Goal: Transaction & Acquisition: Book appointment/travel/reservation

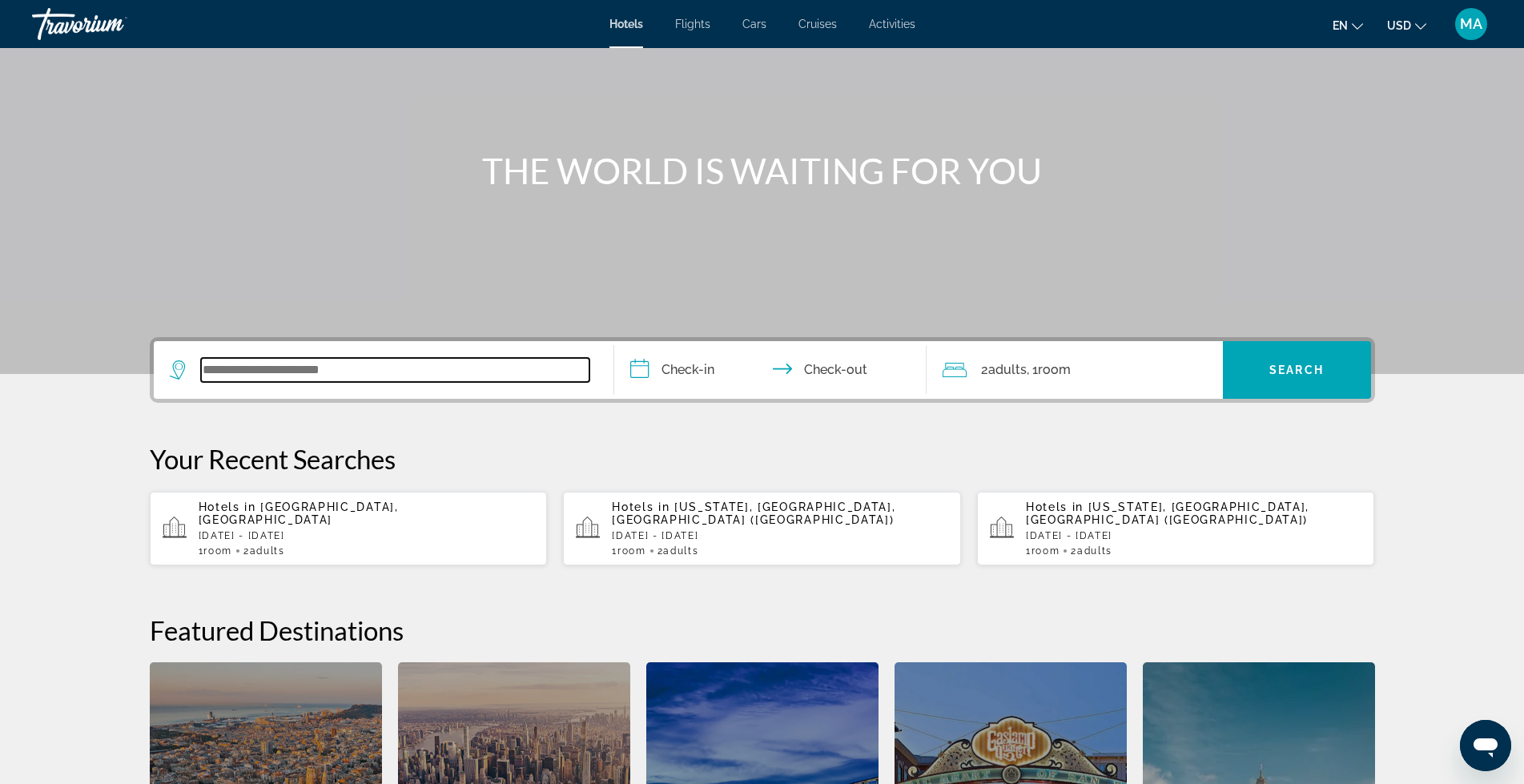
click at [287, 365] on input "Search widget" at bounding box center [394, 370] width 388 height 24
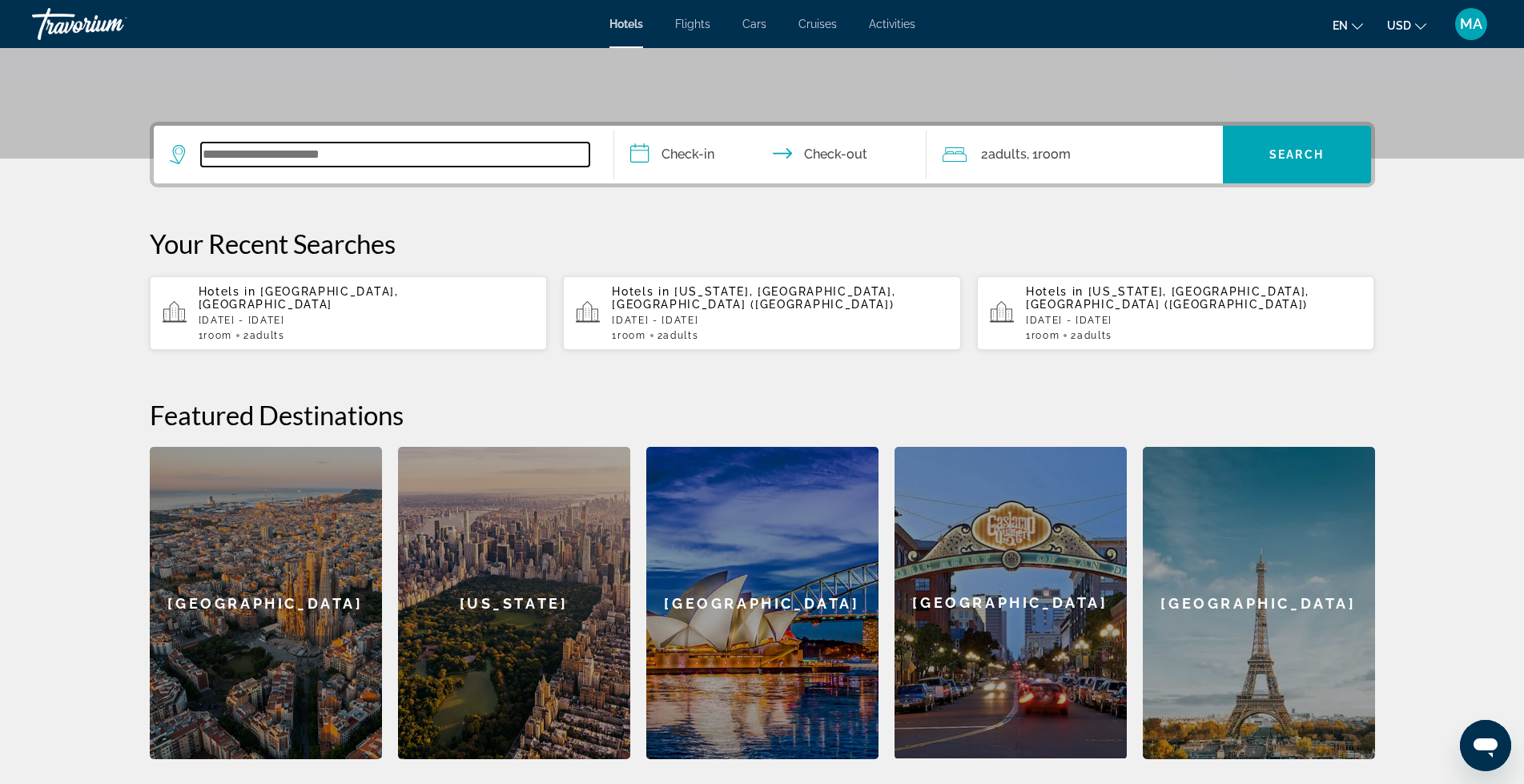
scroll to position [311, 0]
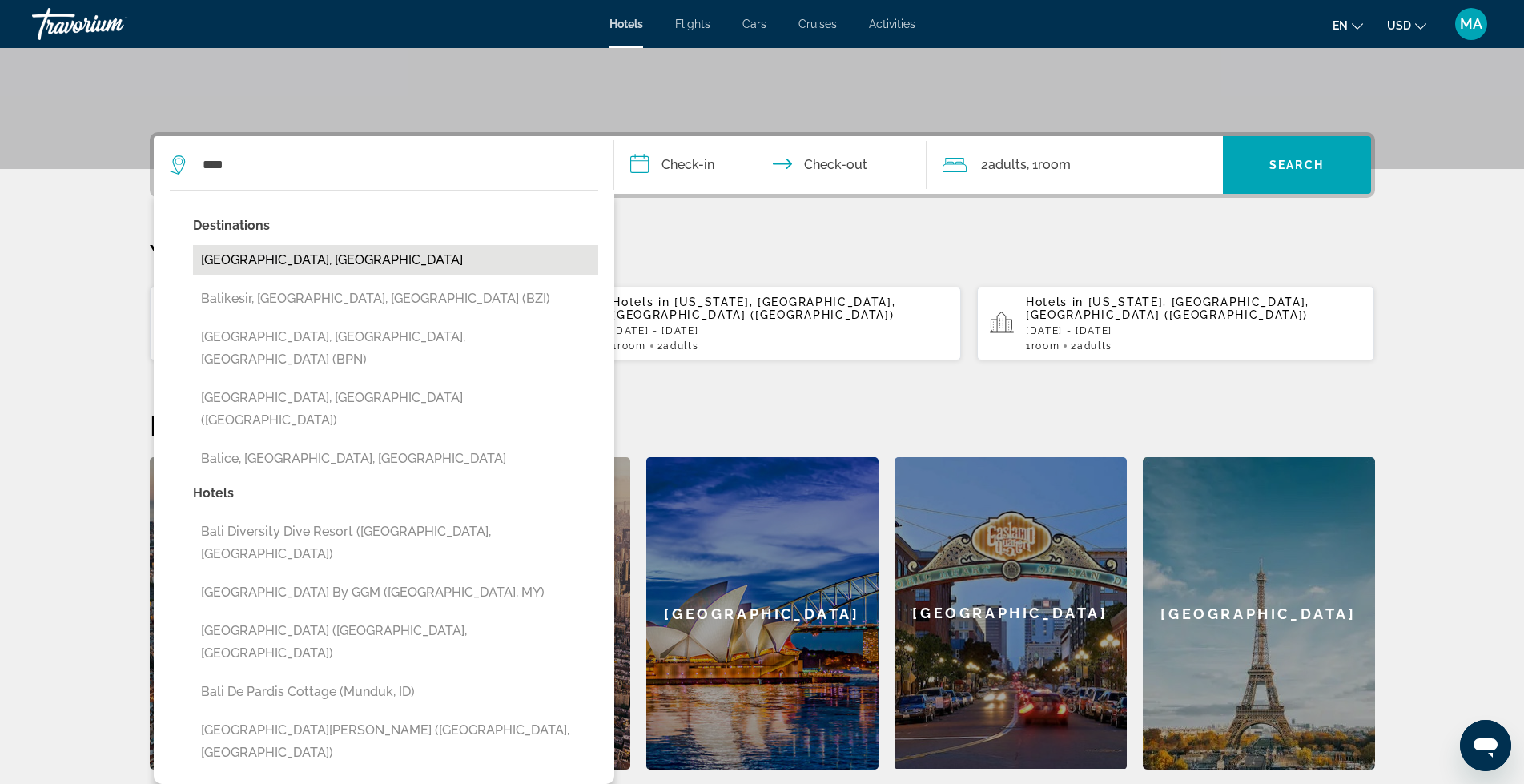
click at [288, 260] on button "Bali Island, Indonesia" at bounding box center [395, 260] width 405 height 31
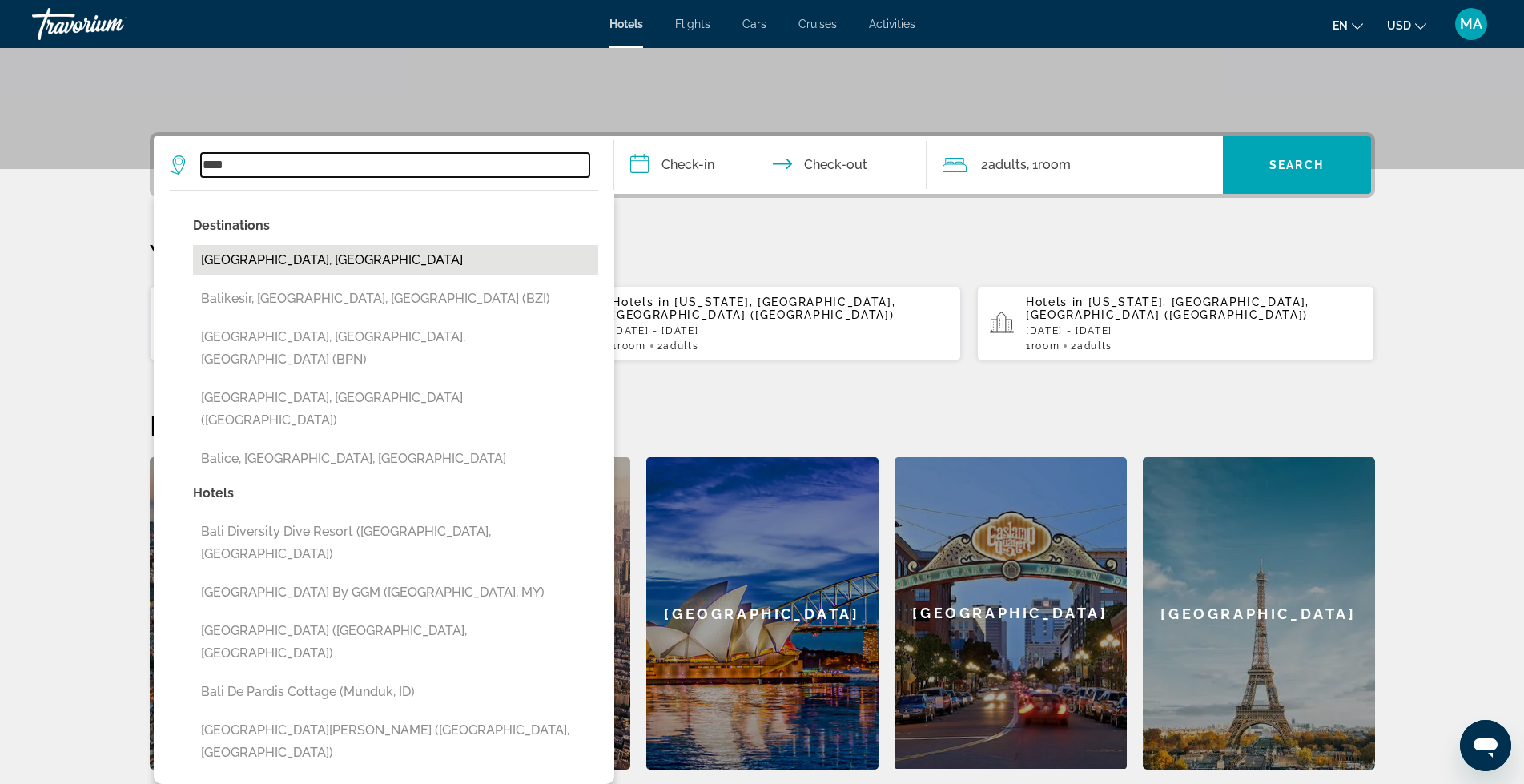
type input "**********"
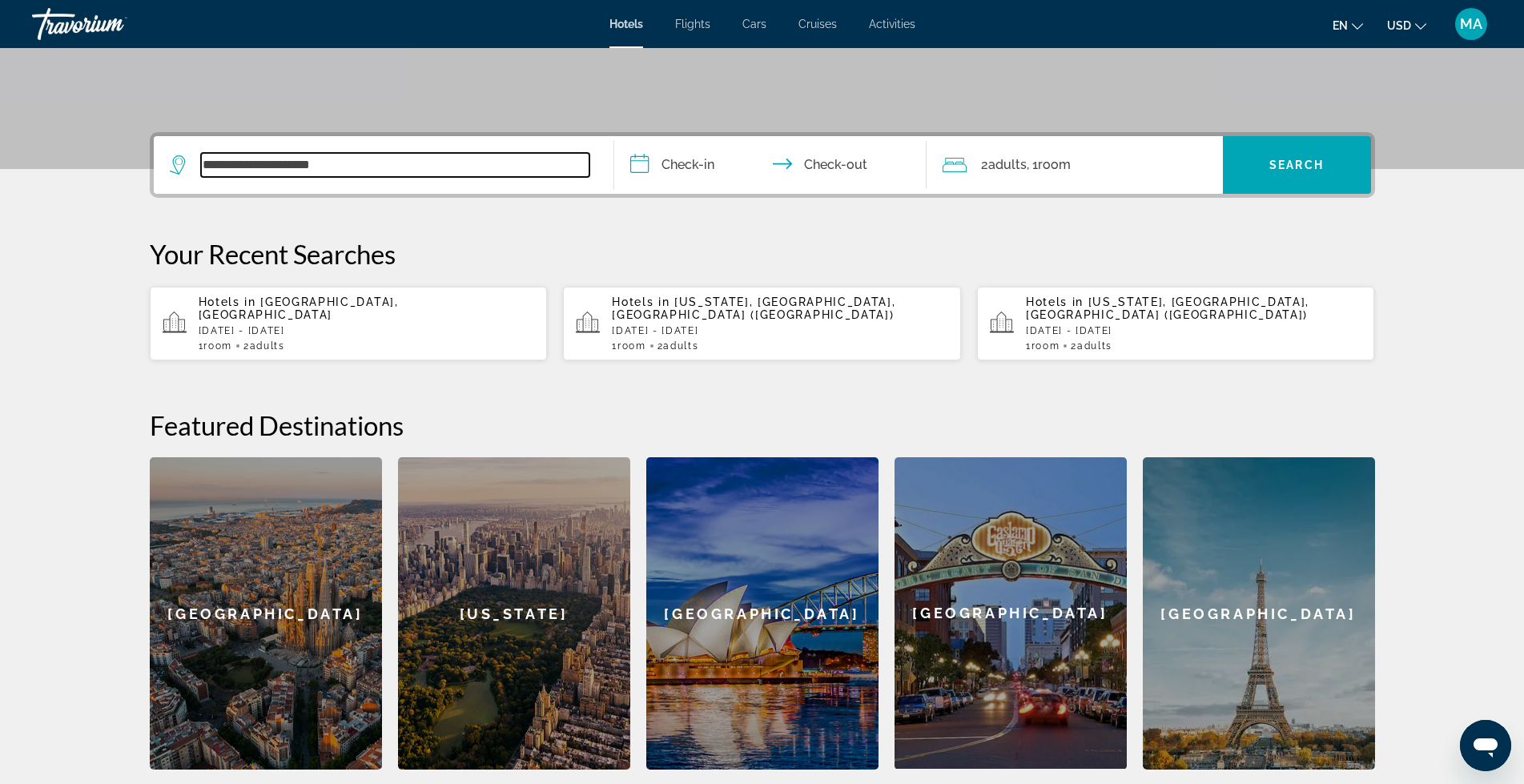
scroll to position [392, 0]
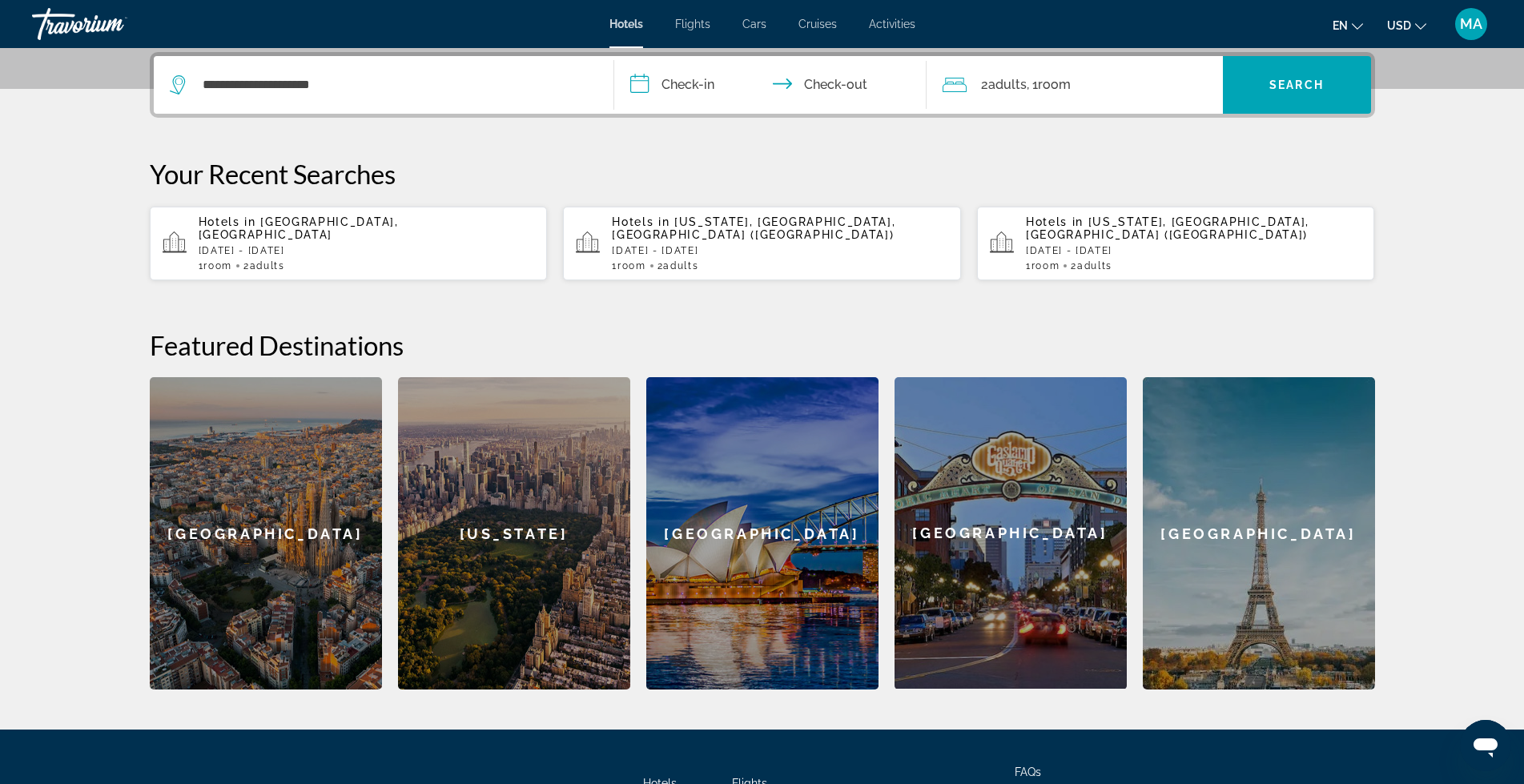
click at [640, 83] on input "**********" at bounding box center [773, 86] width 319 height 62
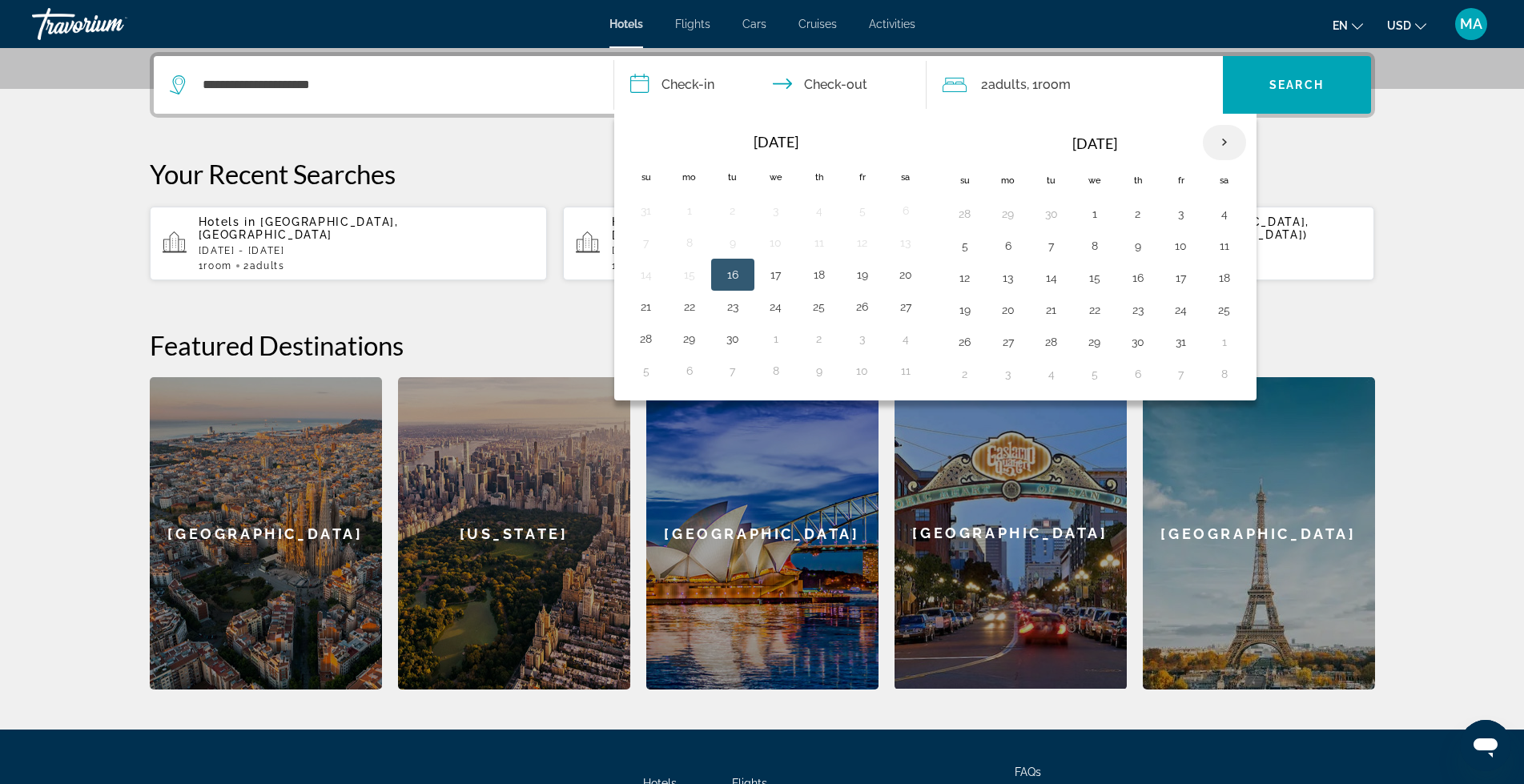
click at [1216, 143] on th "Next month" at bounding box center [1224, 142] width 43 height 35
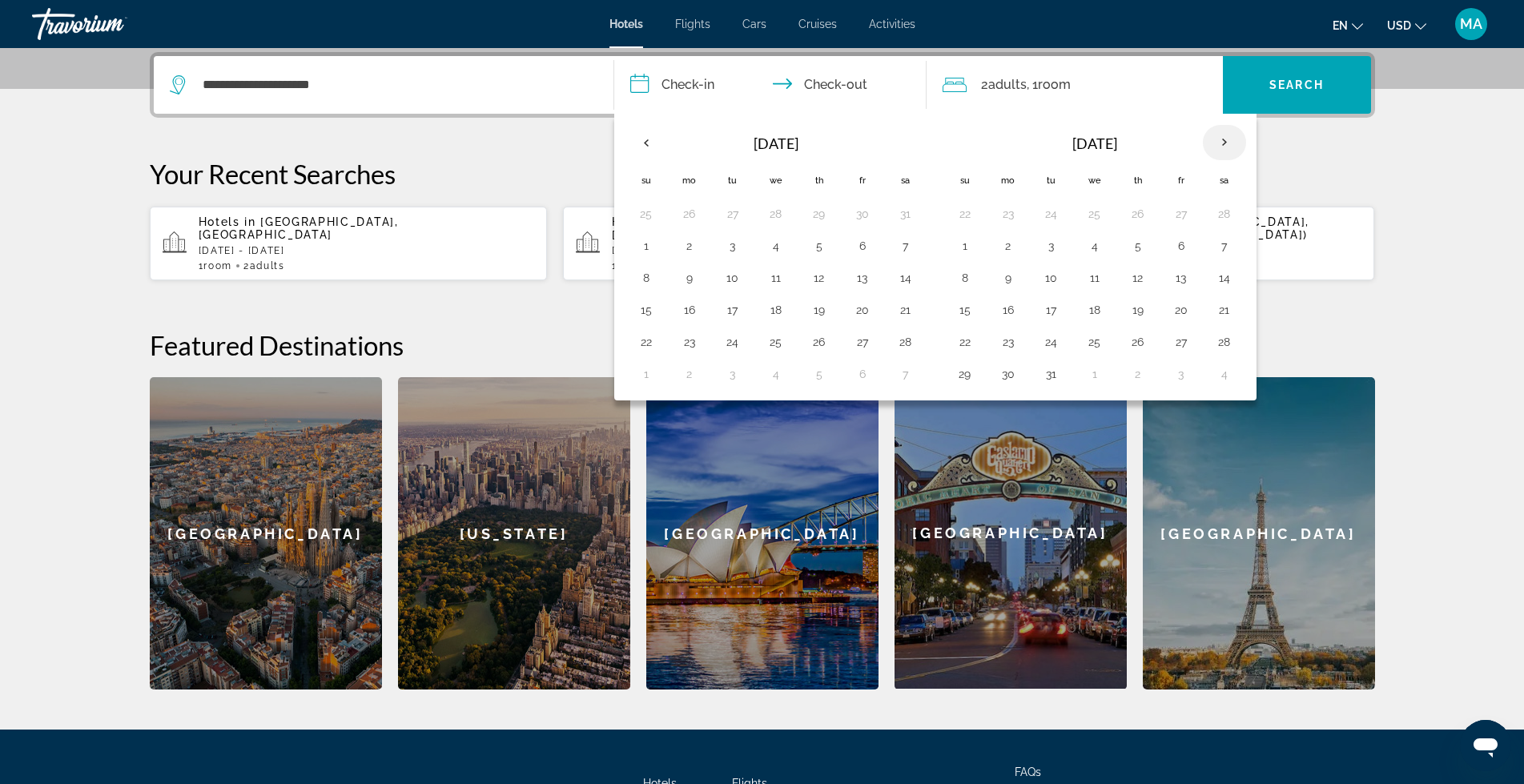
click at [1216, 143] on th "Next month" at bounding box center [1224, 142] width 43 height 35
click at [1010, 212] on button "1" at bounding box center [1008, 213] width 25 height 23
click at [844, 86] on input "**********" at bounding box center [773, 86] width 319 height 62
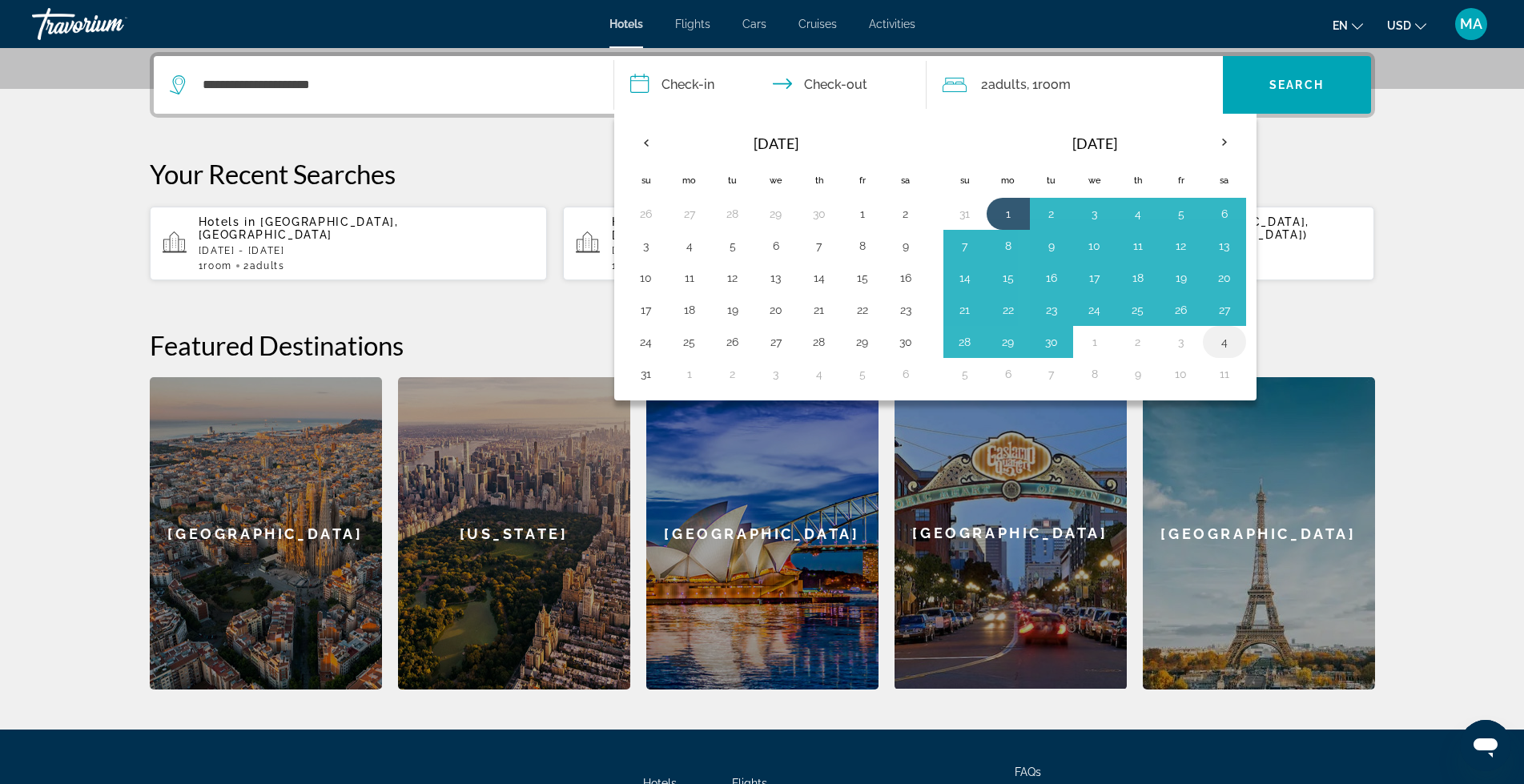
click at [1219, 344] on button "4" at bounding box center [1224, 341] width 25 height 23
type input "**********"
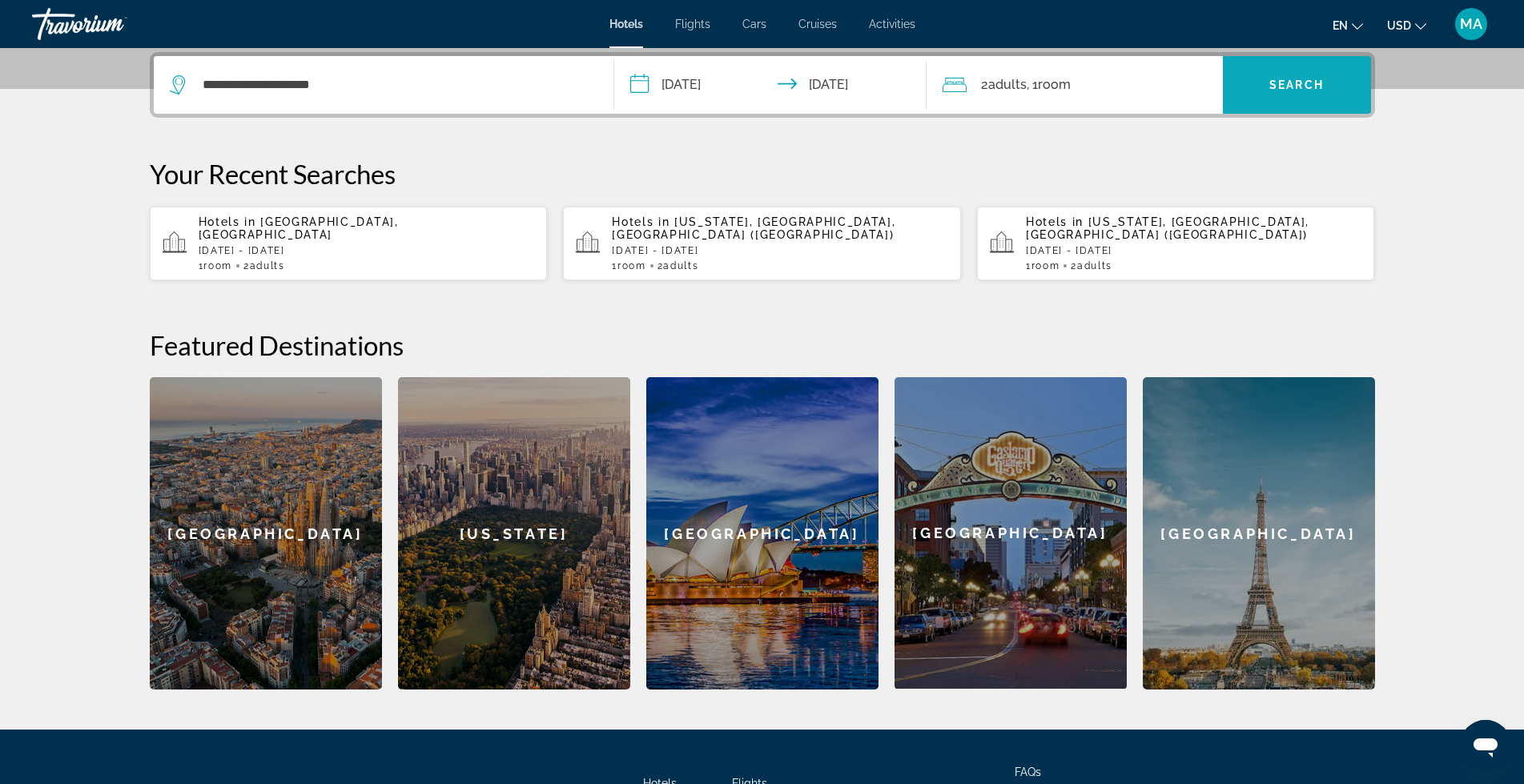
click at [1271, 82] on span "Search" at bounding box center [1296, 85] width 54 height 13
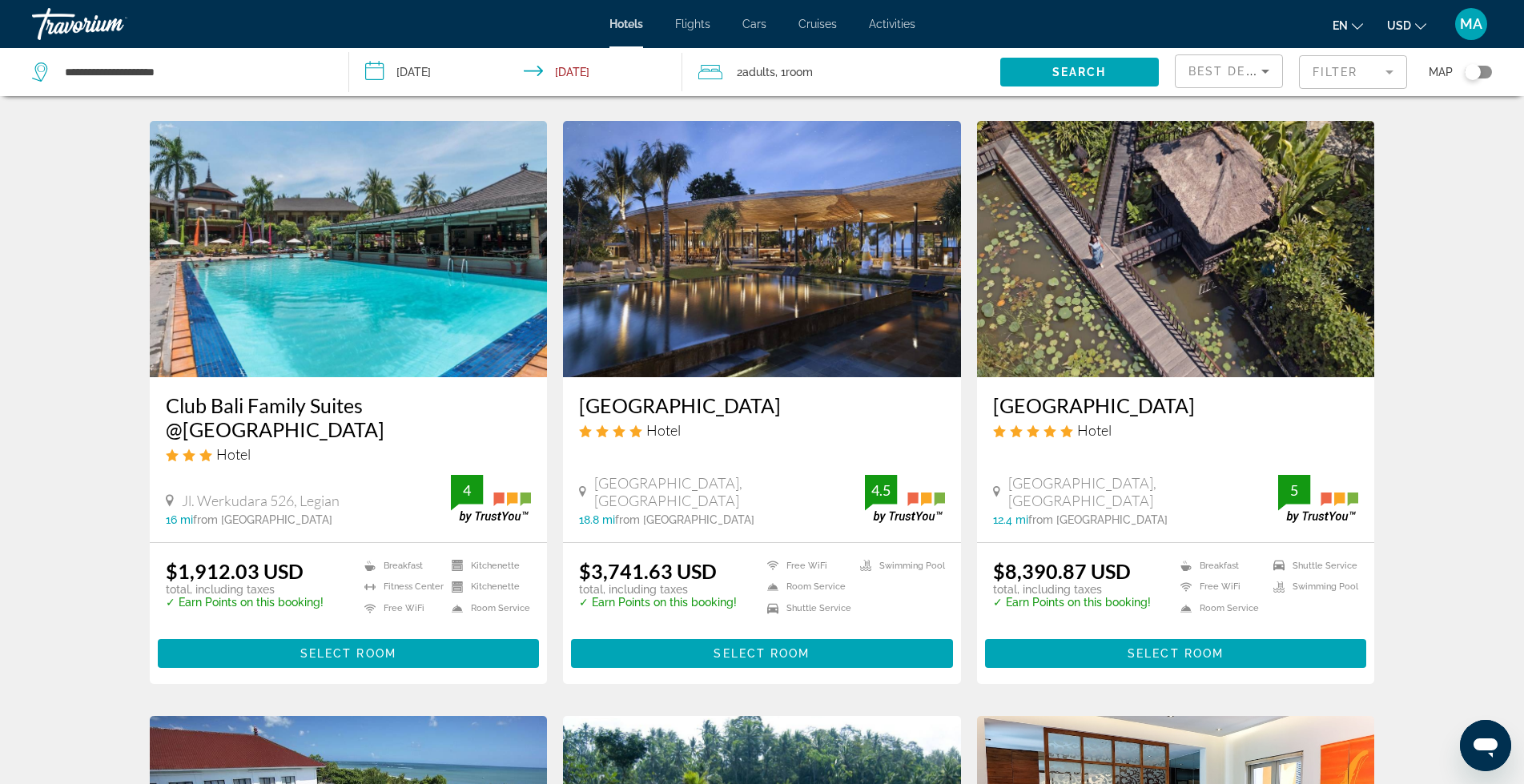
scroll to position [1201, 0]
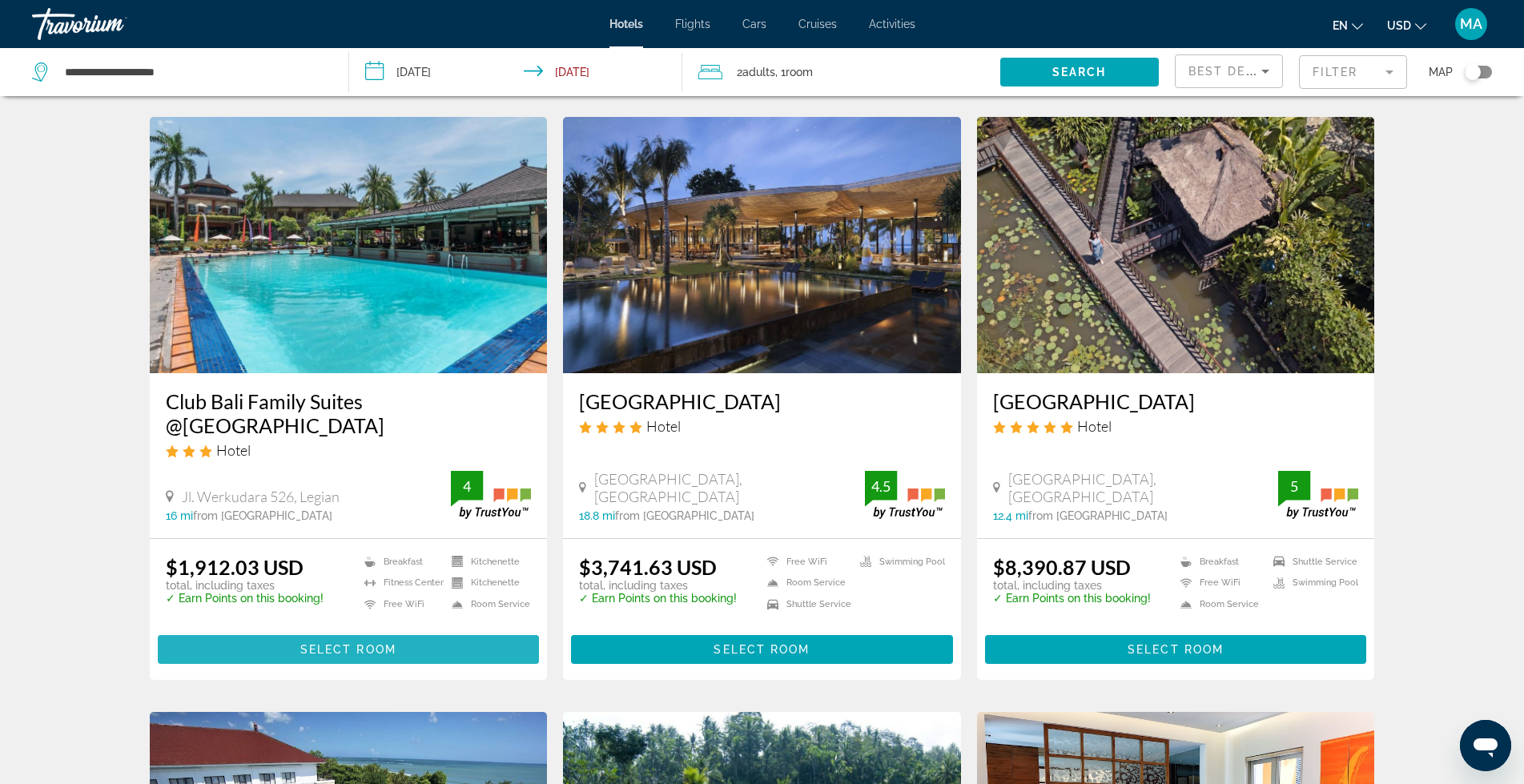
click at [336, 630] on span "Main content" at bounding box center [348, 649] width 382 height 39
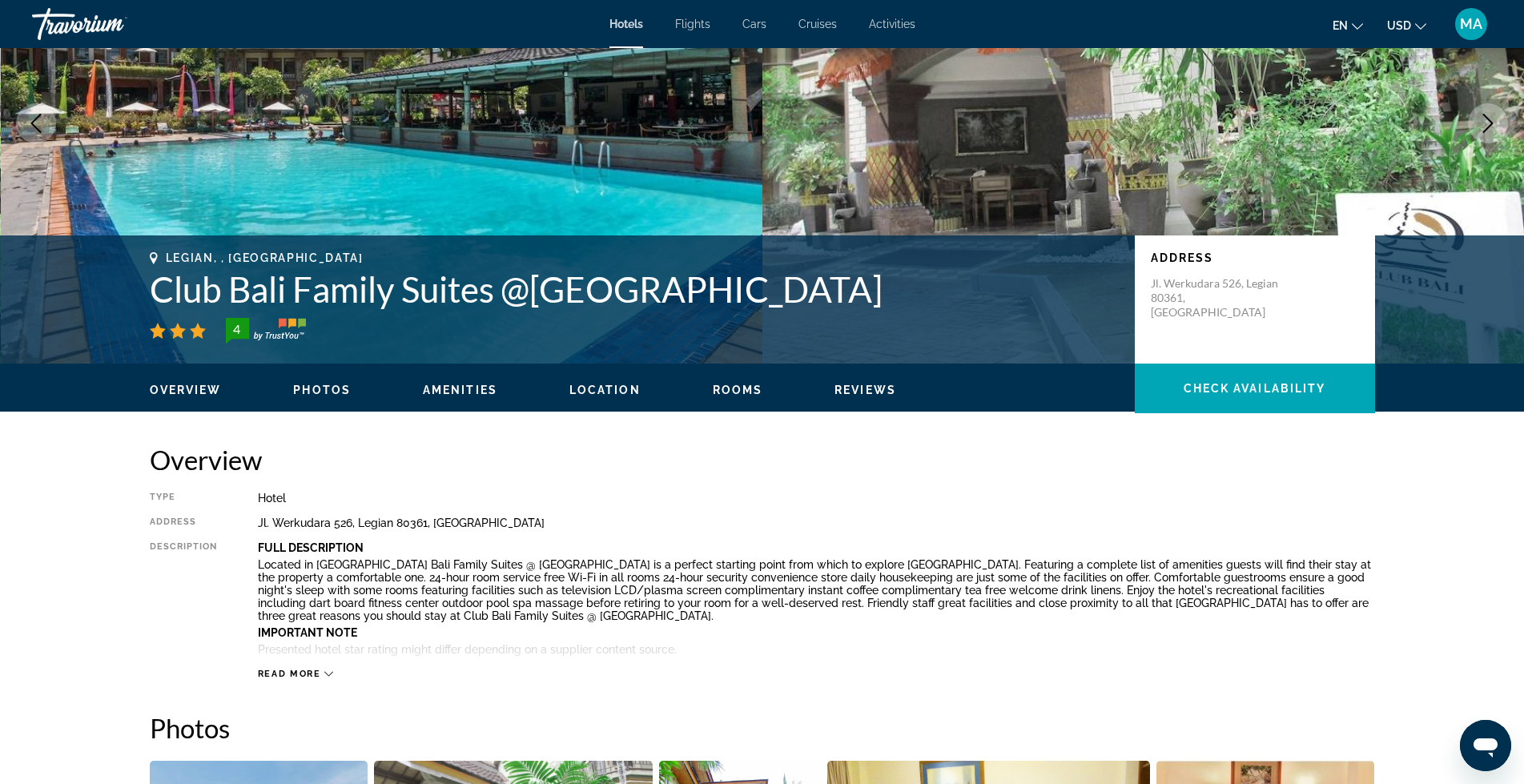
scroll to position [186, 0]
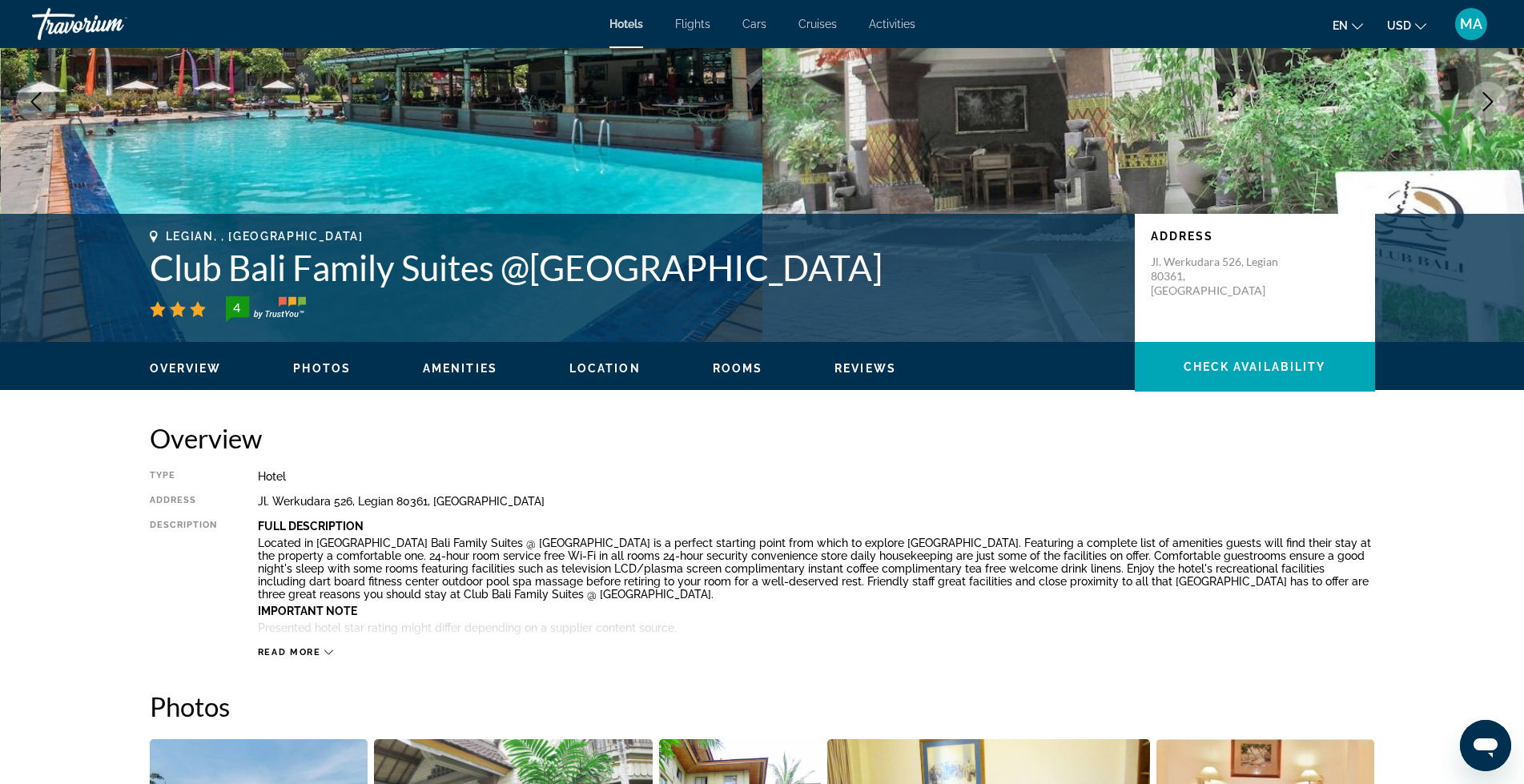
click at [286, 655] on span "Read more" at bounding box center [289, 653] width 63 height 11
click at [290, 651] on span "Read less" at bounding box center [287, 653] width 59 height 11
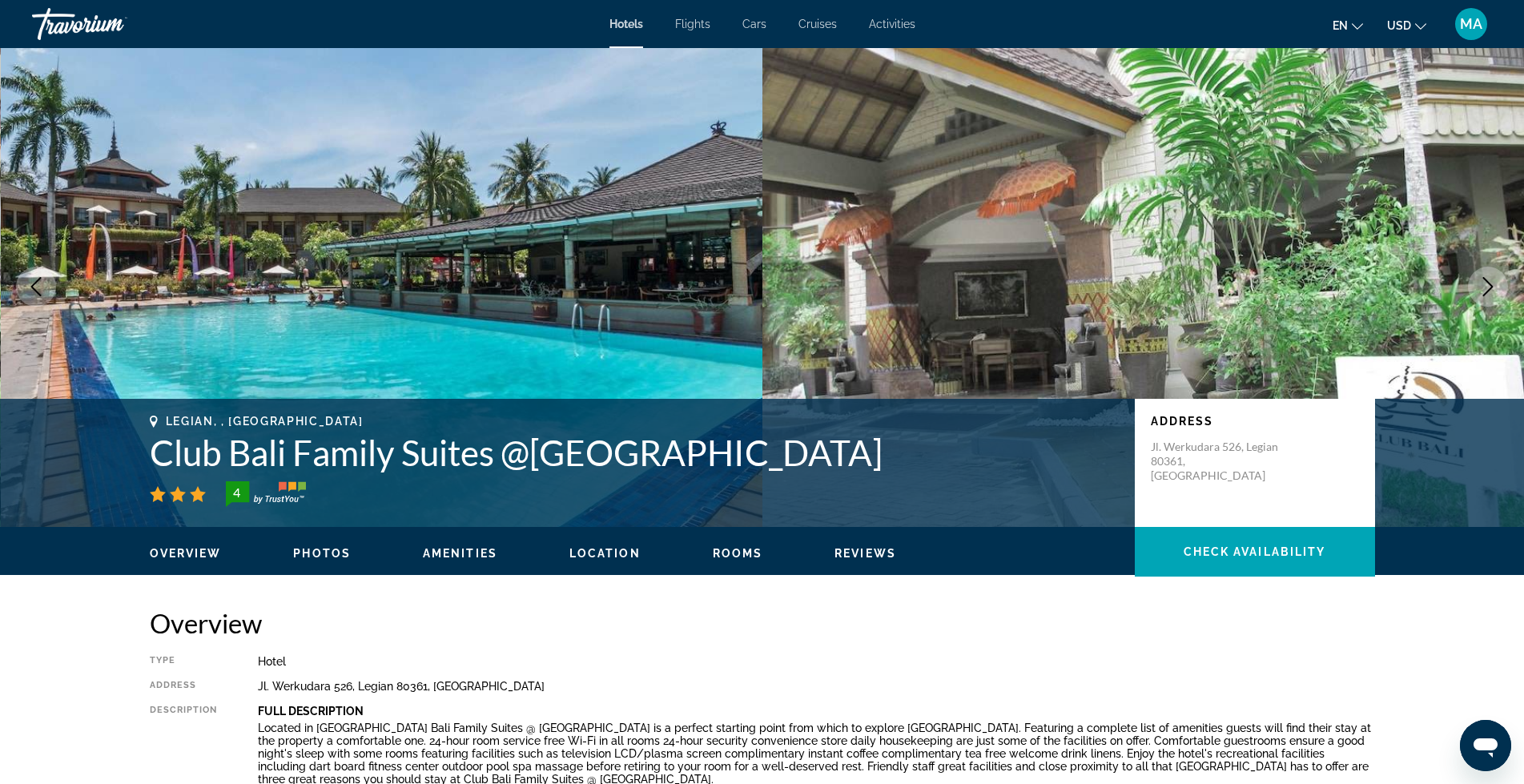
scroll to position [0, 0]
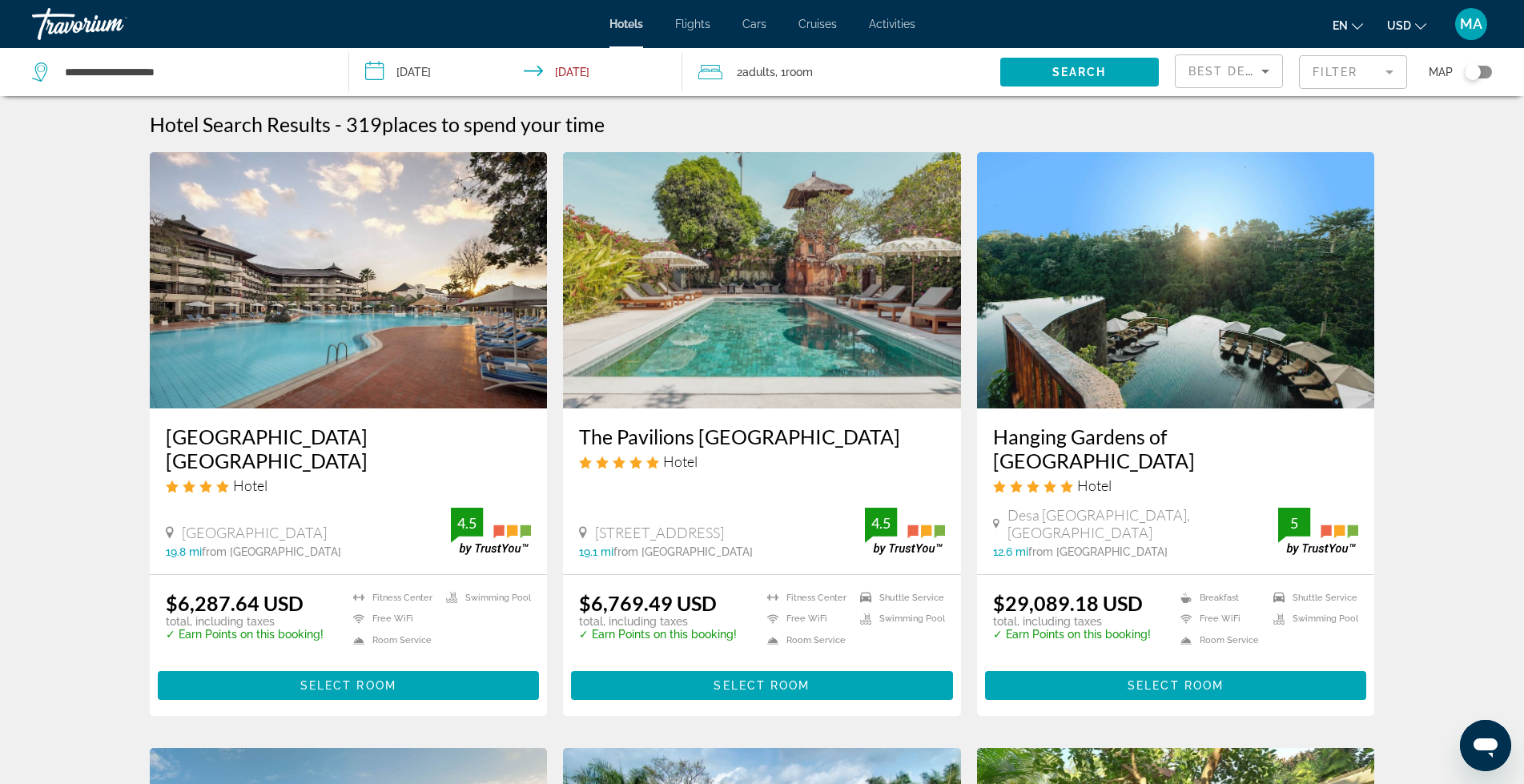
click at [1387, 77] on mat-form-field "Filter" at bounding box center [1353, 71] width 108 height 33
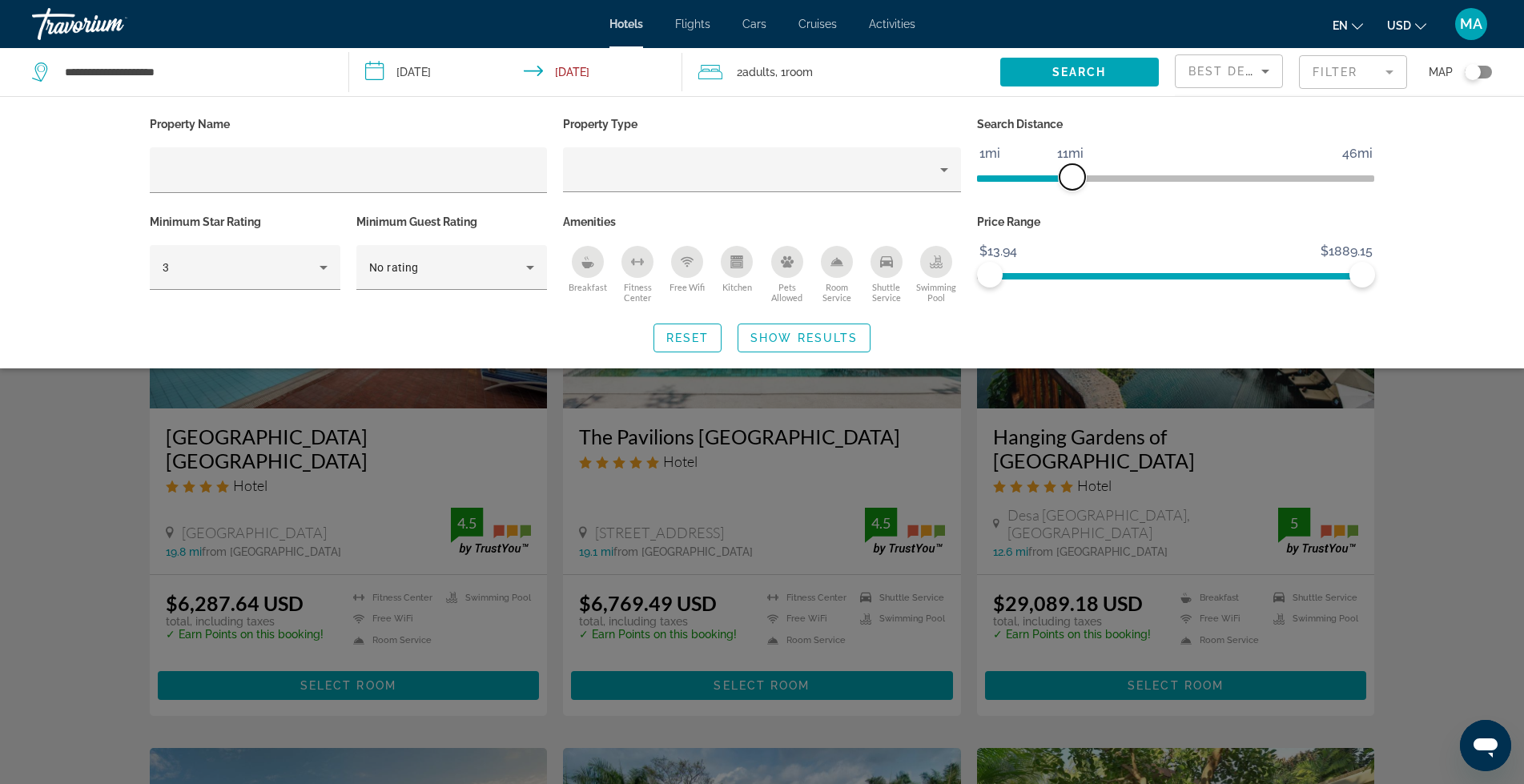
drag, startPoint x: 1232, startPoint y: 176, endPoint x: 1071, endPoint y: 178, distance: 161.0
click at [1071, 178] on span "ngx-slider" at bounding box center [1072, 176] width 25 height 25
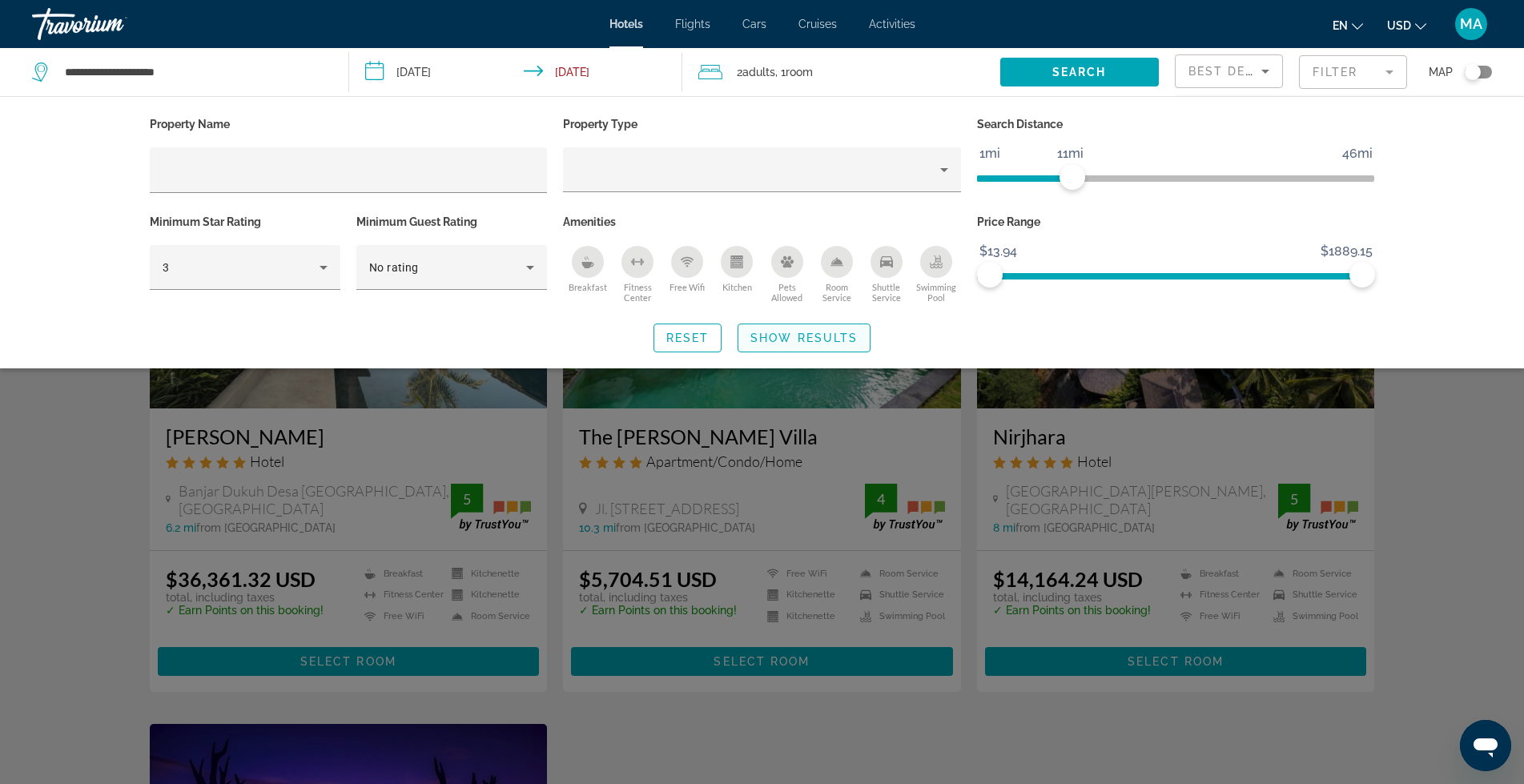
click at [802, 341] on span "Show Results" at bounding box center [803, 338] width 107 height 13
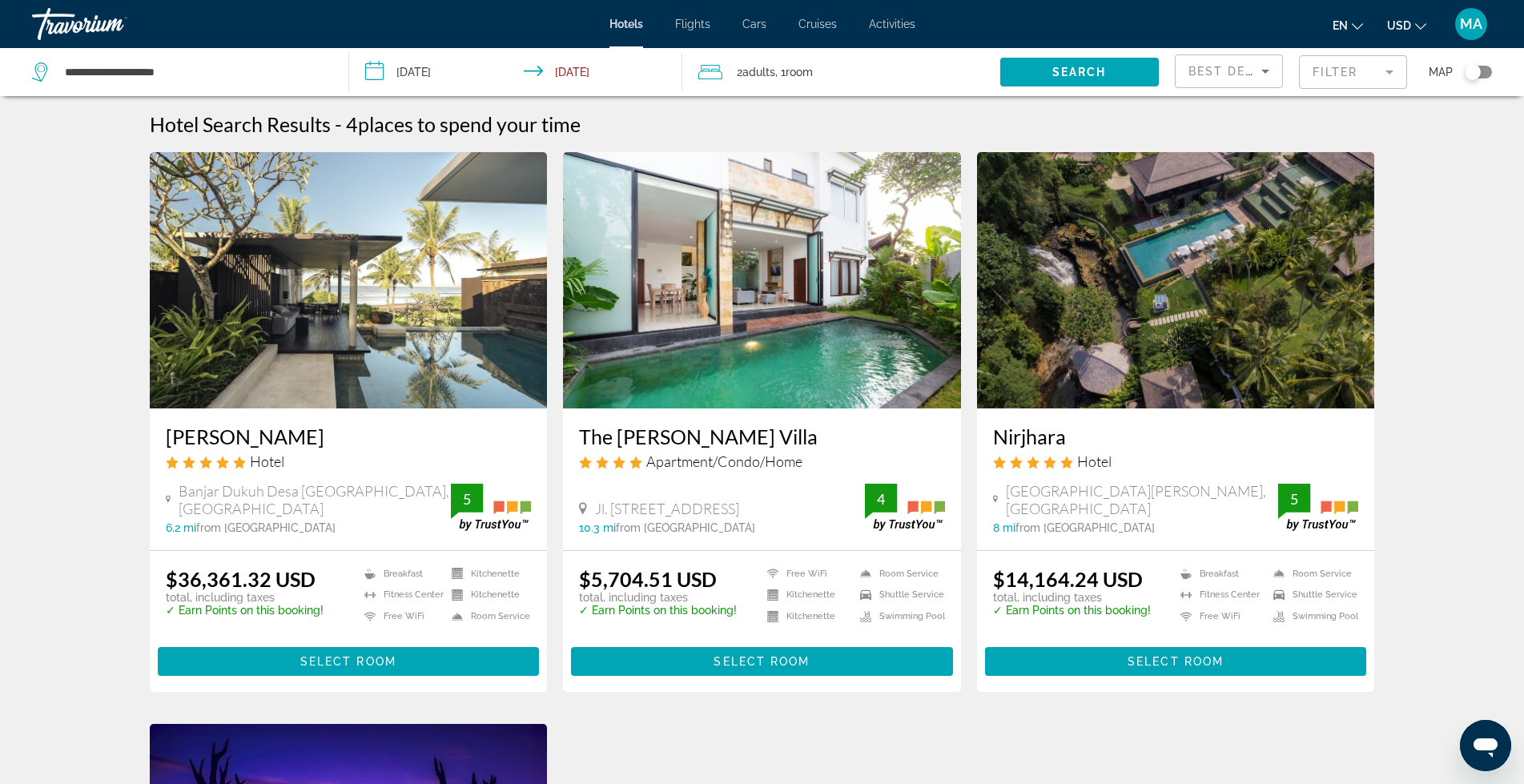
click at [1386, 72] on mat-form-field "Filter" at bounding box center [1353, 71] width 108 height 33
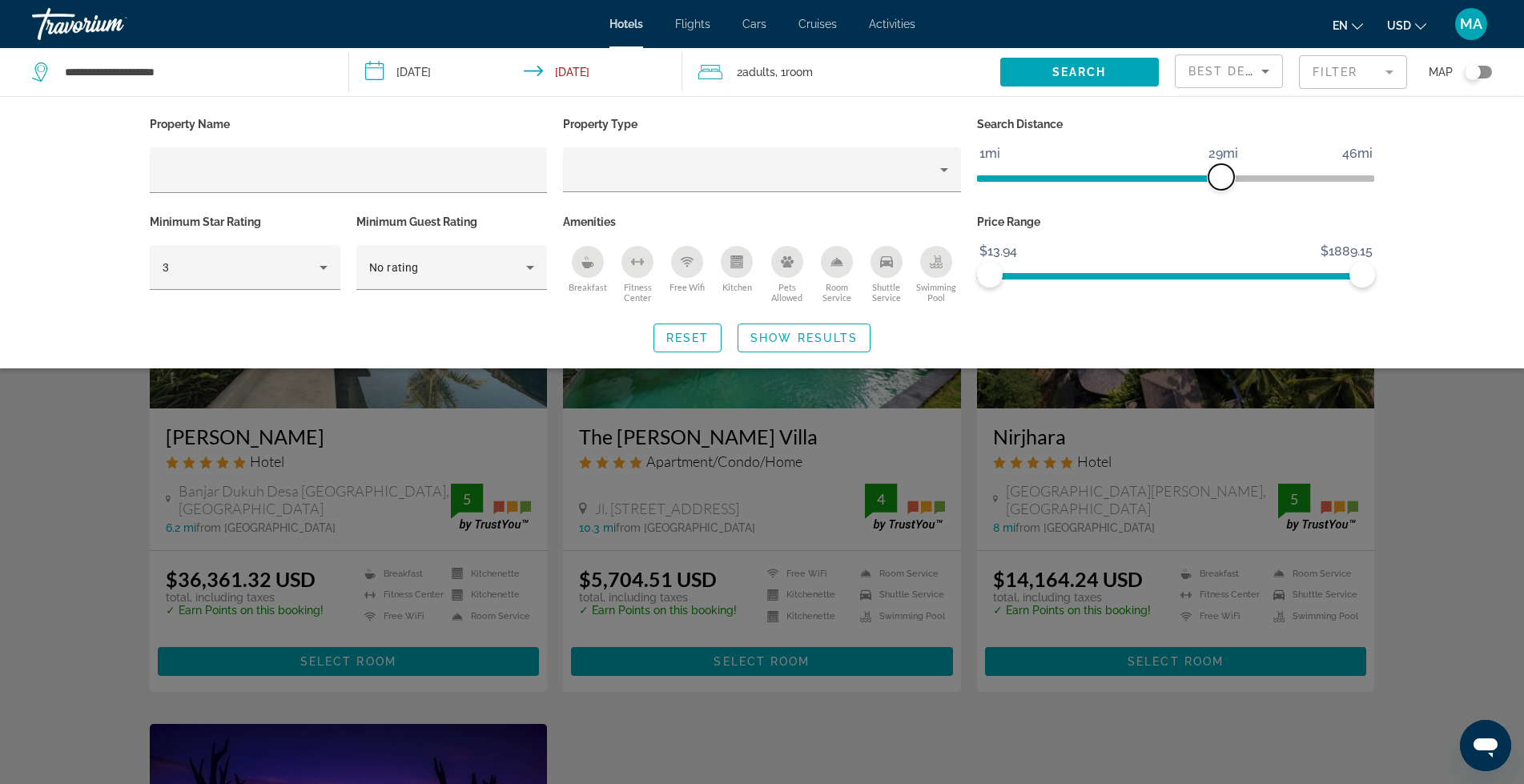
drag, startPoint x: 1075, startPoint y: 176, endPoint x: 1221, endPoint y: 176, distance: 146.0
click at [1221, 176] on span "ngx-slider" at bounding box center [1221, 176] width 25 height 25
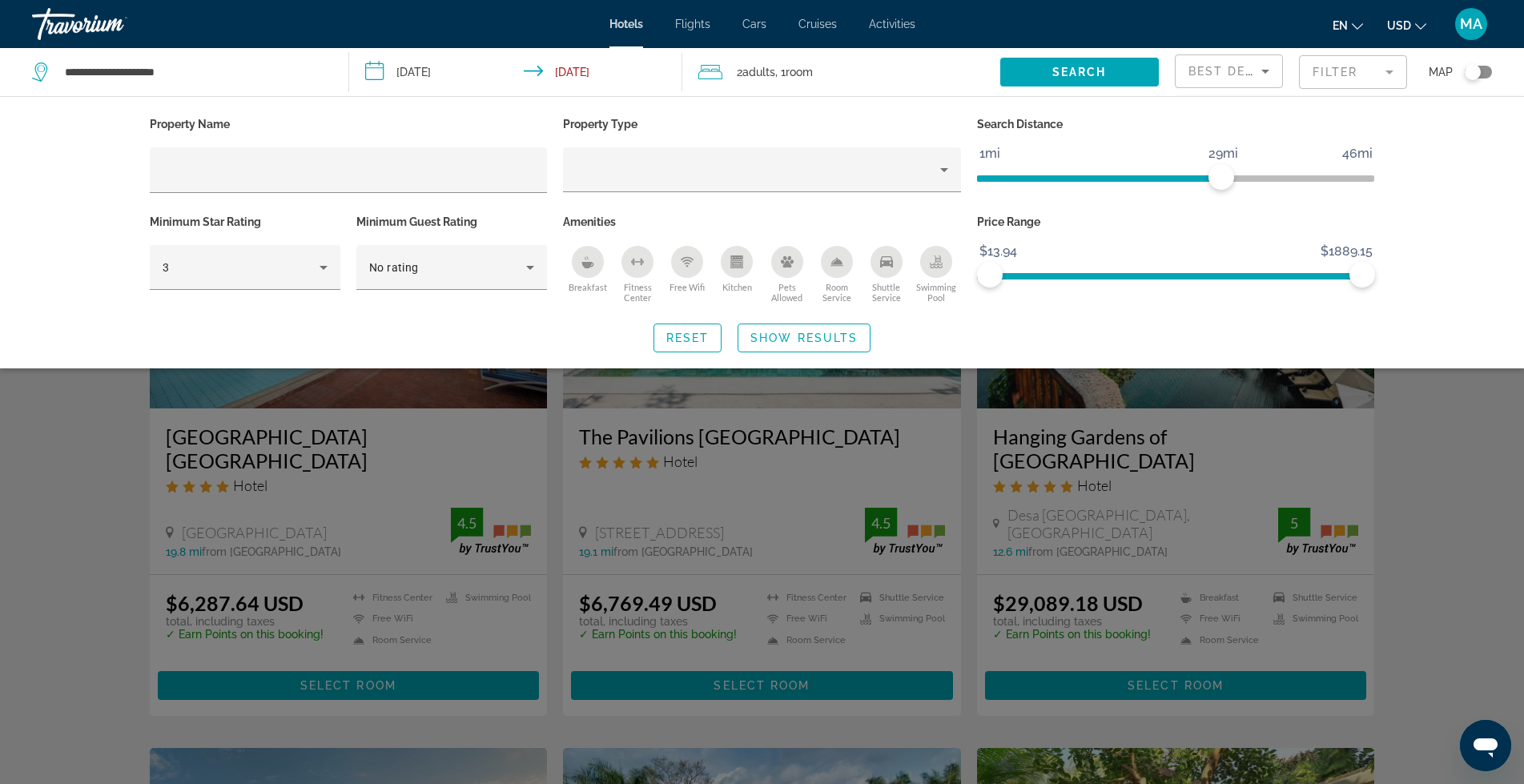
click at [771, 337] on span "Show Results" at bounding box center [803, 338] width 107 height 13
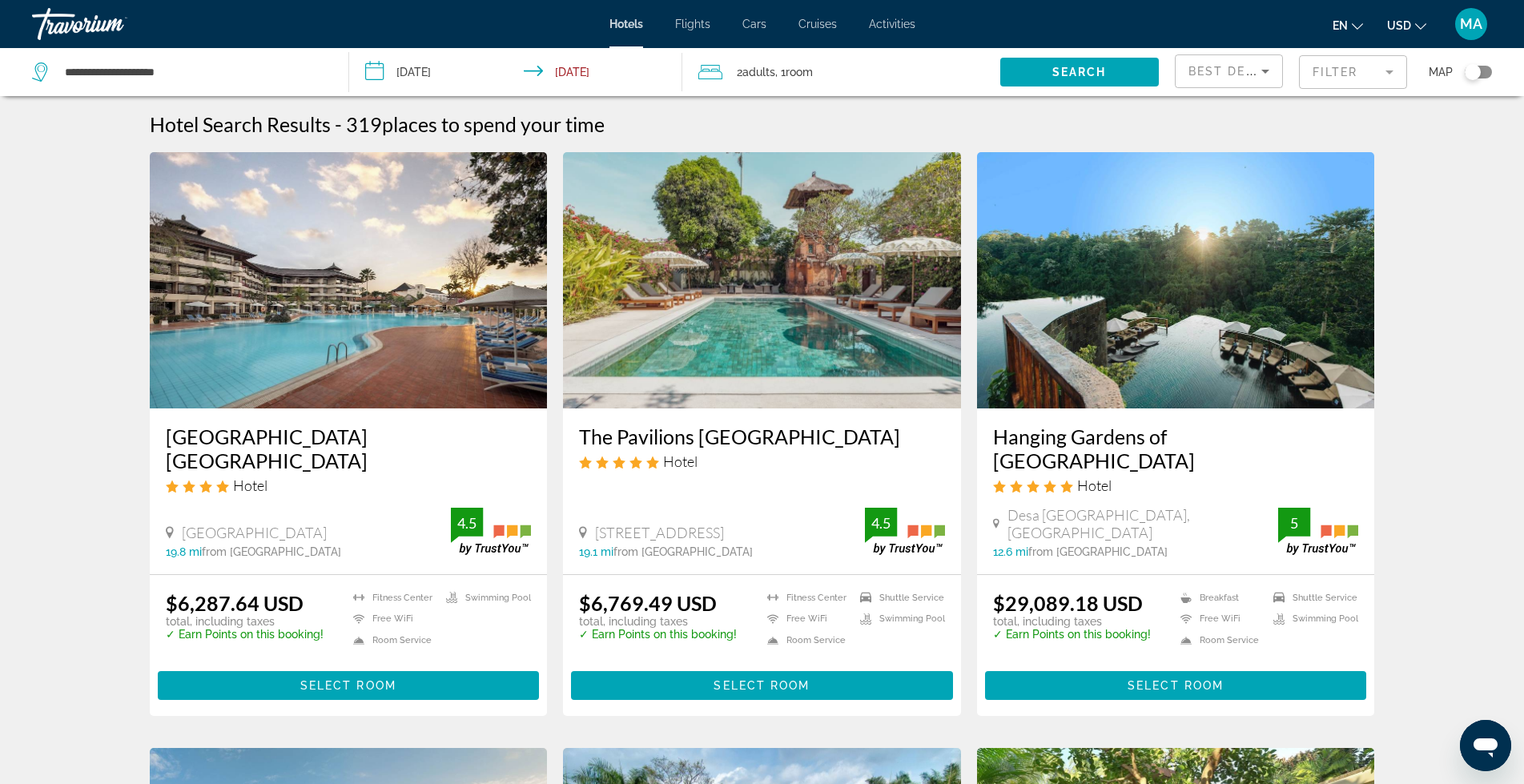
click at [38, 68] on icon "Search widget" at bounding box center [41, 71] width 19 height 19
click at [45, 68] on icon "Search widget" at bounding box center [41, 68] width 8 height 7
click at [1474, 21] on span "MA" at bounding box center [1470, 24] width 23 height 16
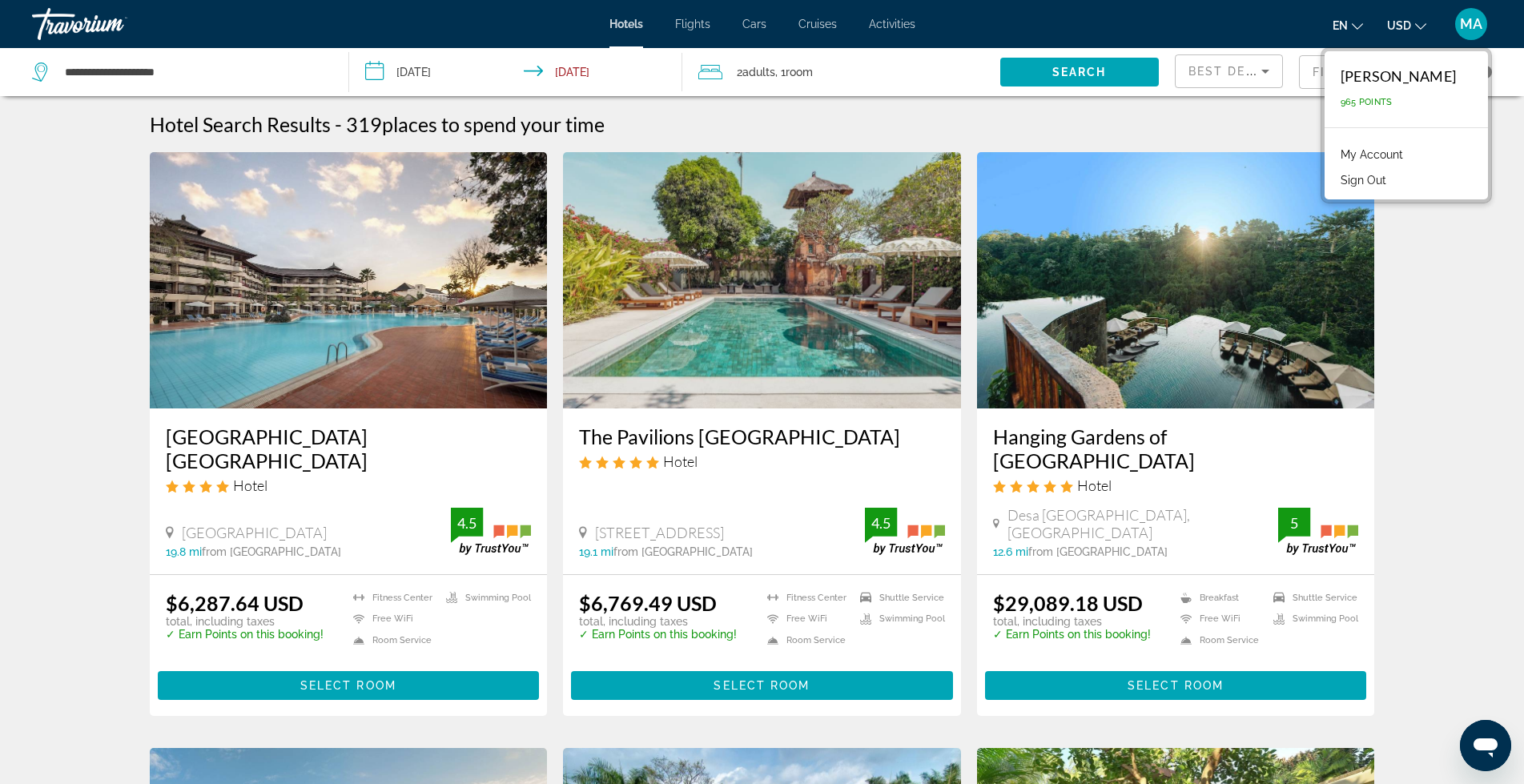
click at [1362, 77] on div "[PERSON_NAME]" at bounding box center [1398, 77] width 115 height 18
drag, startPoint x: 844, startPoint y: 122, endPoint x: 850, endPoint y: 80, distance: 42.4
click at [844, 121] on div "Hotel Search Results - 319 places to spend your time" at bounding box center [762, 124] width 1225 height 24
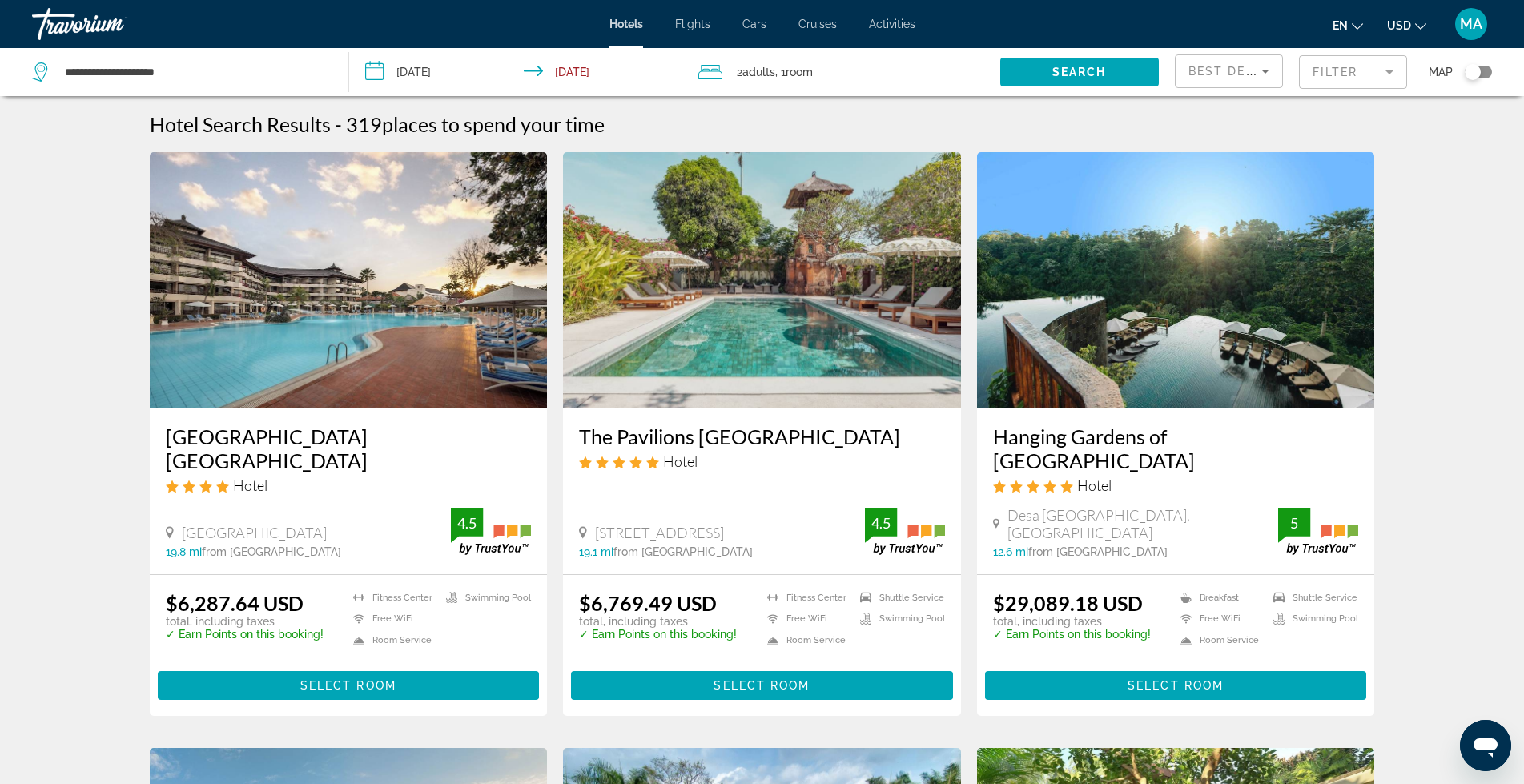
click at [809, 23] on span "Cruises" at bounding box center [817, 24] width 39 height 13
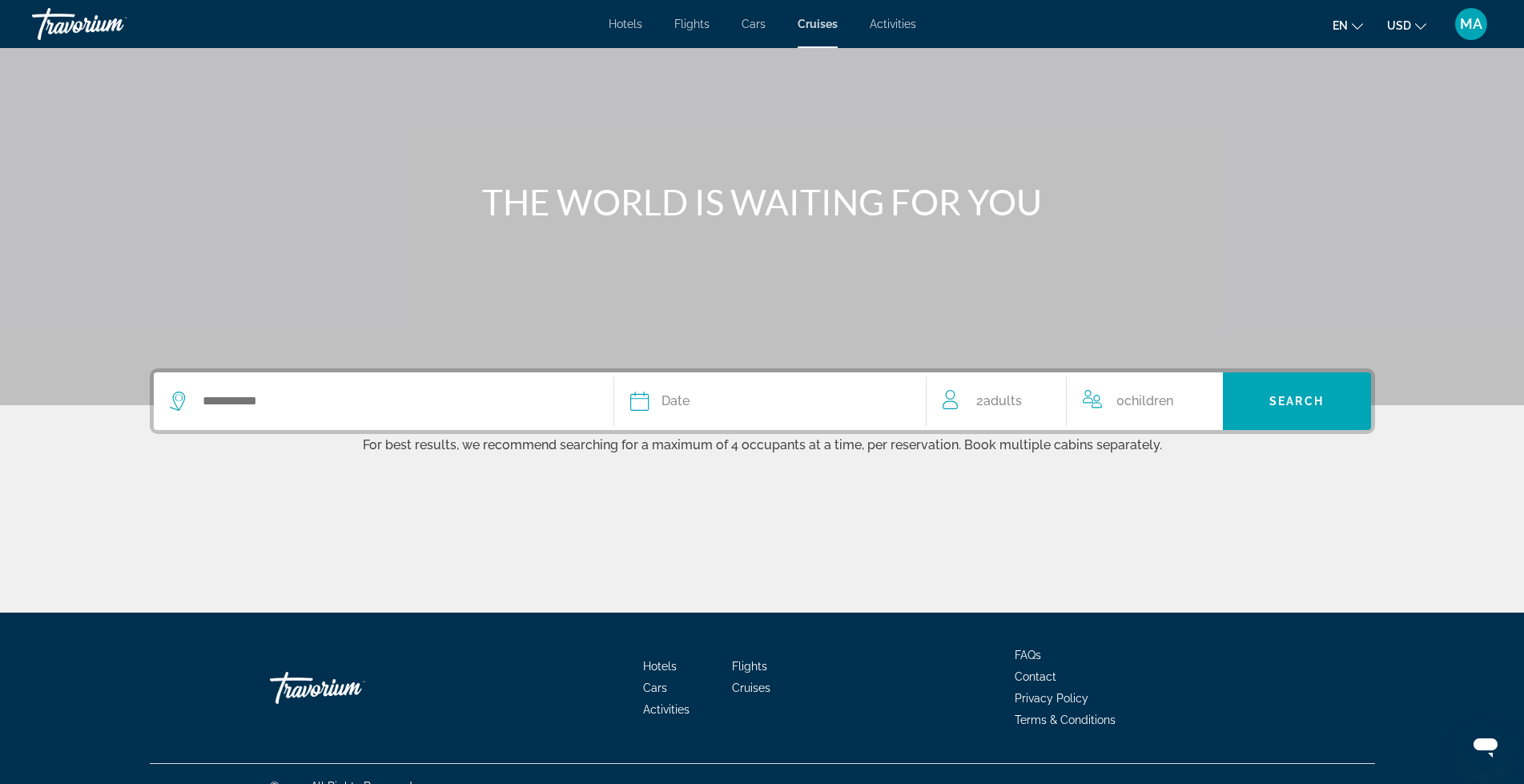
scroll to position [80, 0]
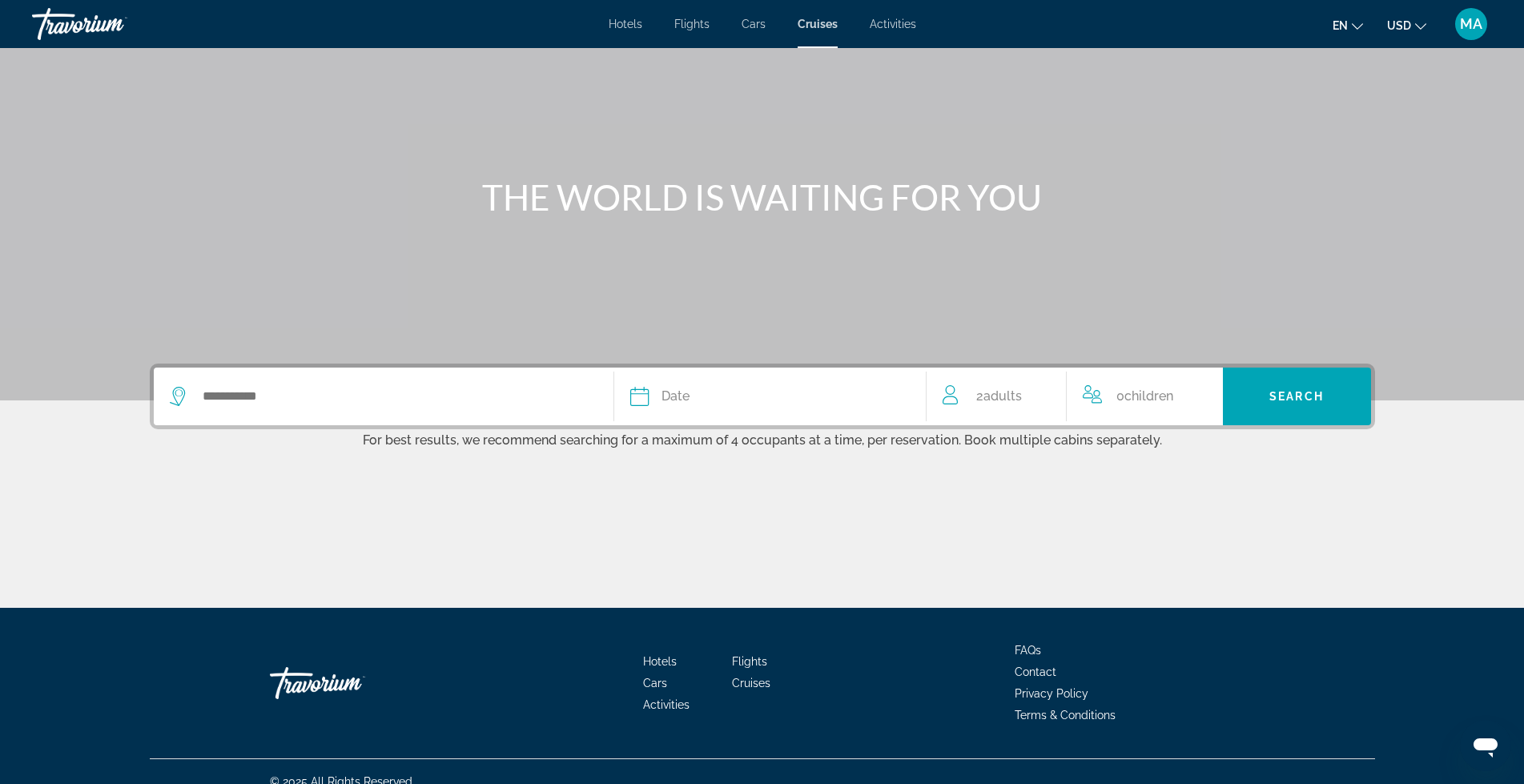
click at [183, 394] on icon "Search widget" at bounding box center [179, 396] width 19 height 19
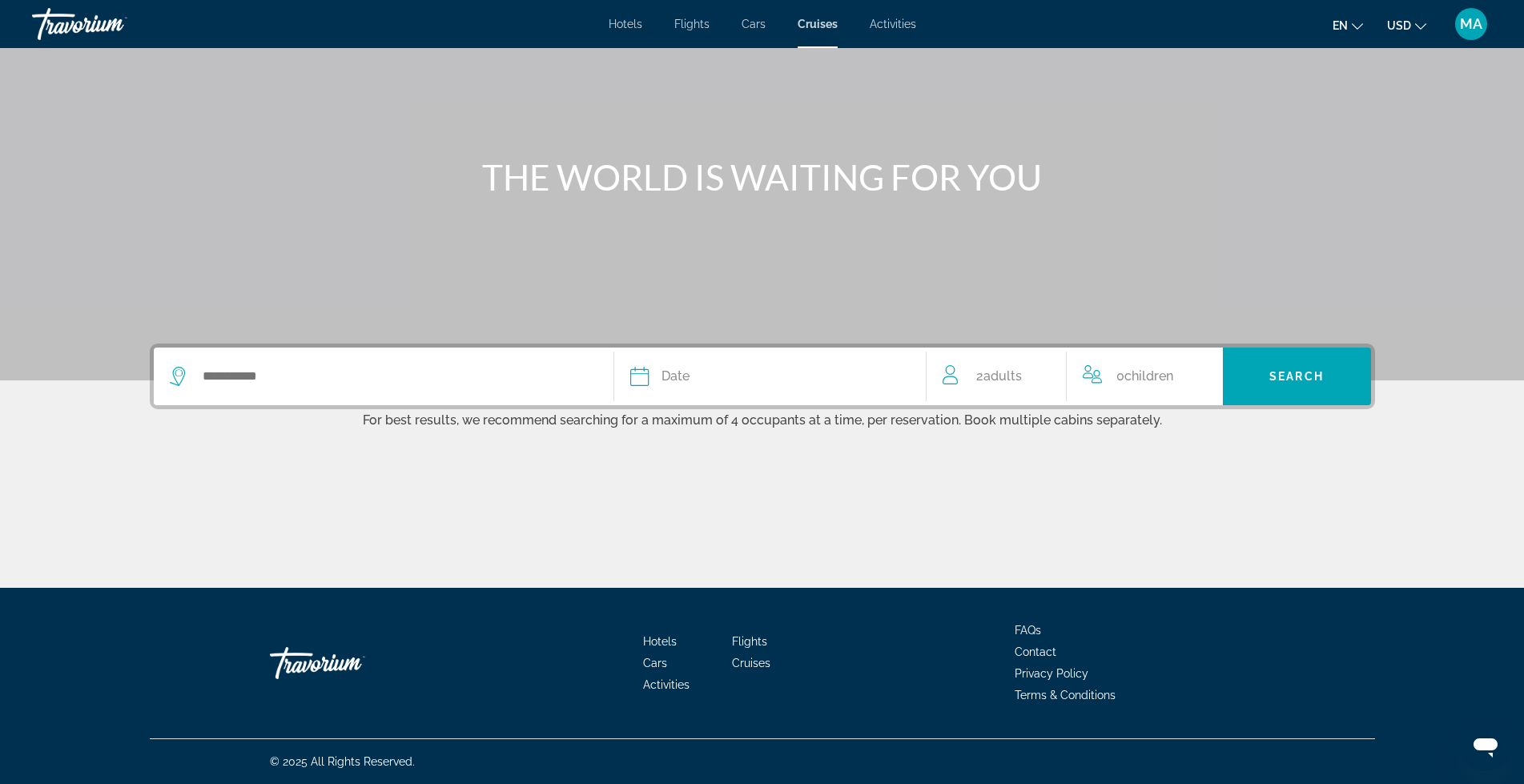
click at [177, 377] on icon "Search widget" at bounding box center [179, 375] width 19 height 19
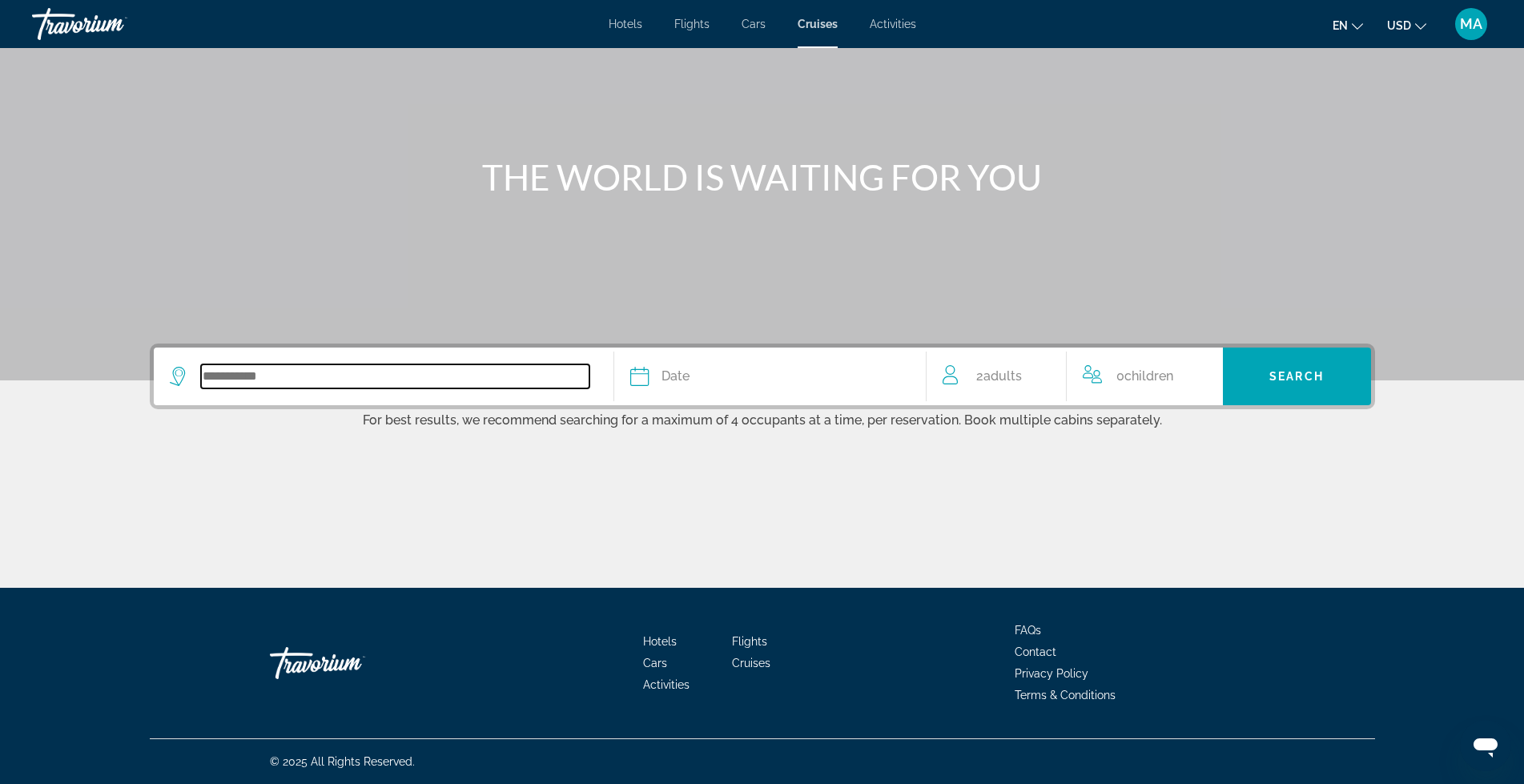
click at [257, 375] on input "Search widget" at bounding box center [394, 376] width 388 height 24
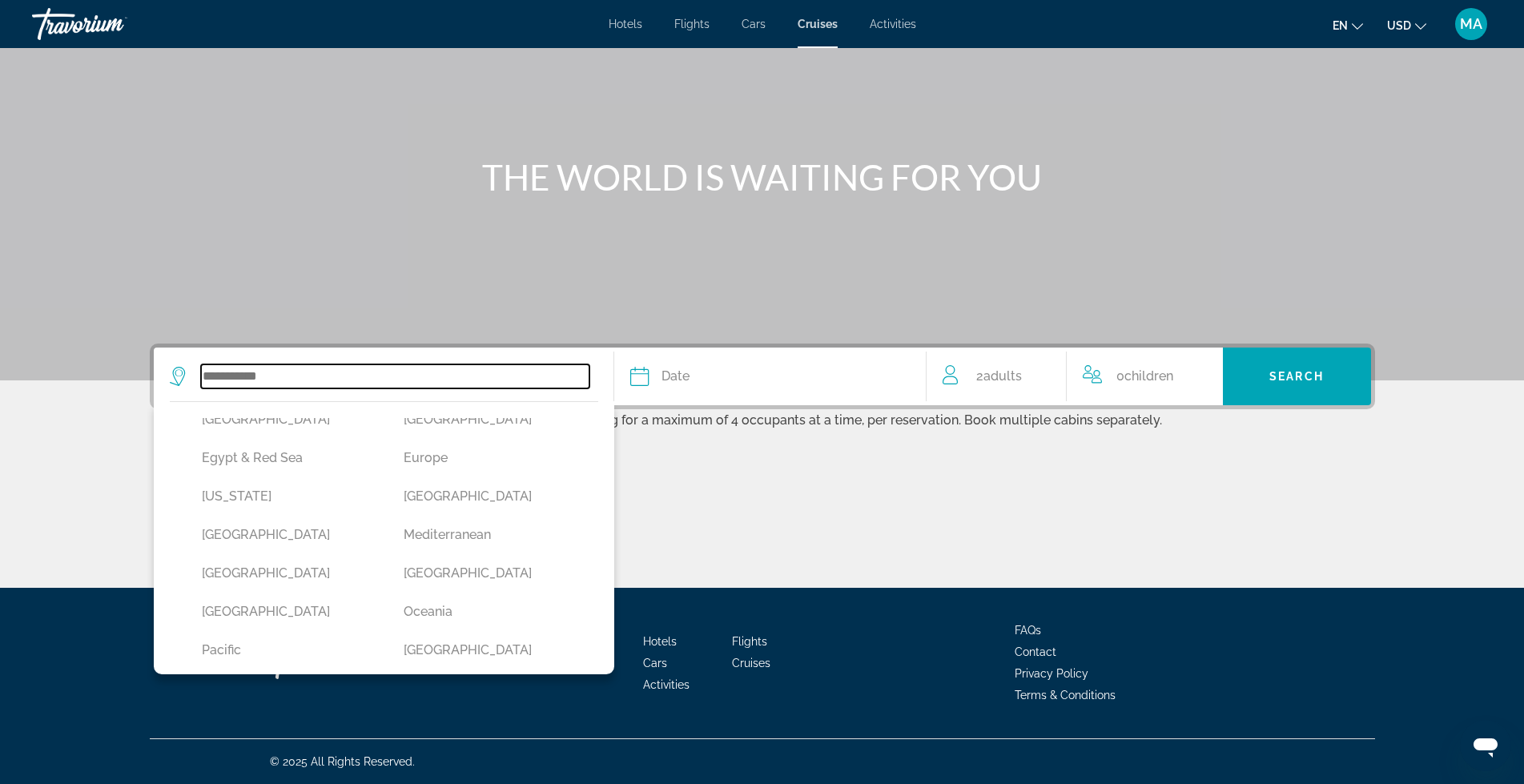
scroll to position [227, 0]
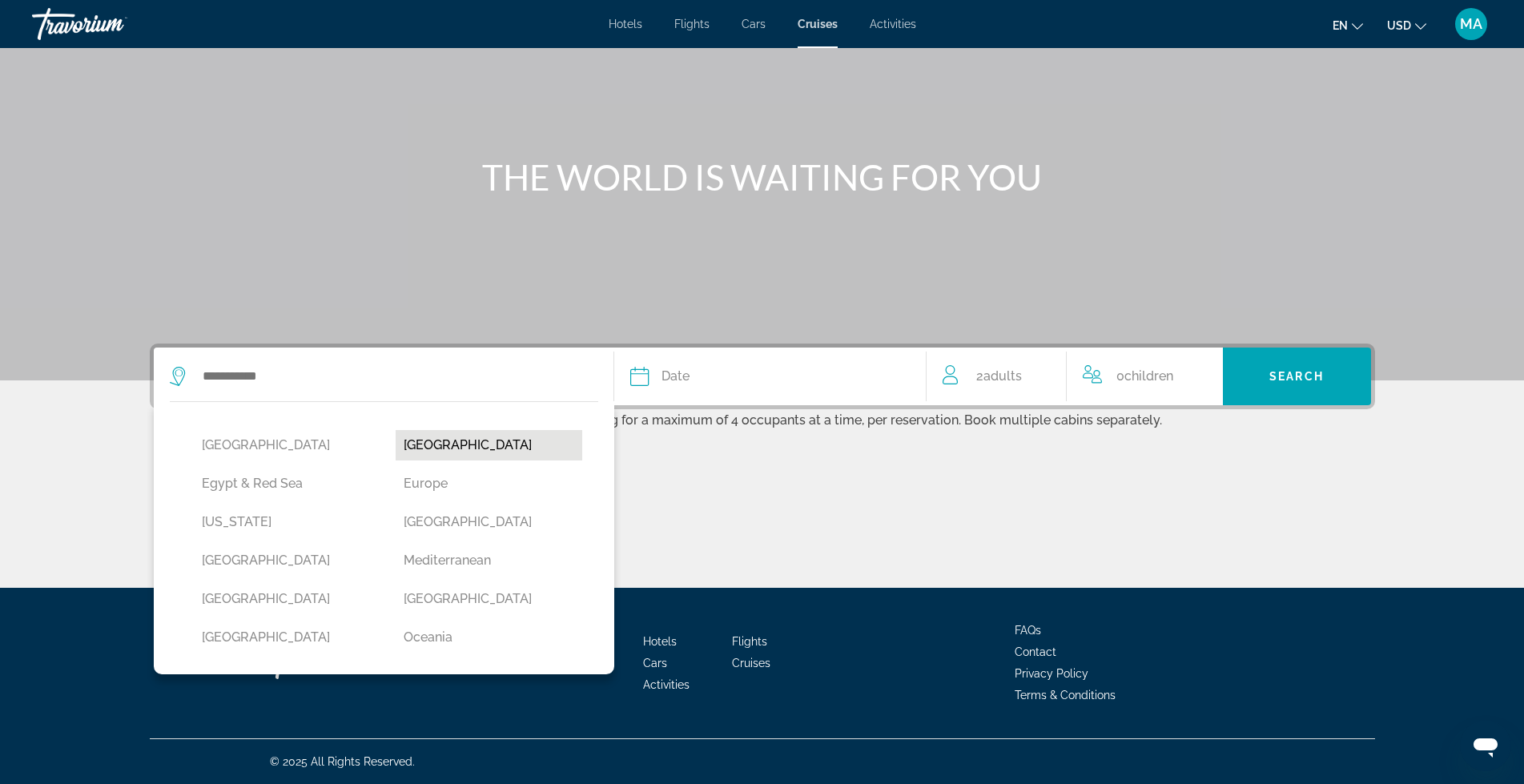
click at [469, 447] on button "[GEOGRAPHIC_DATA]" at bounding box center [488, 446] width 186 height 31
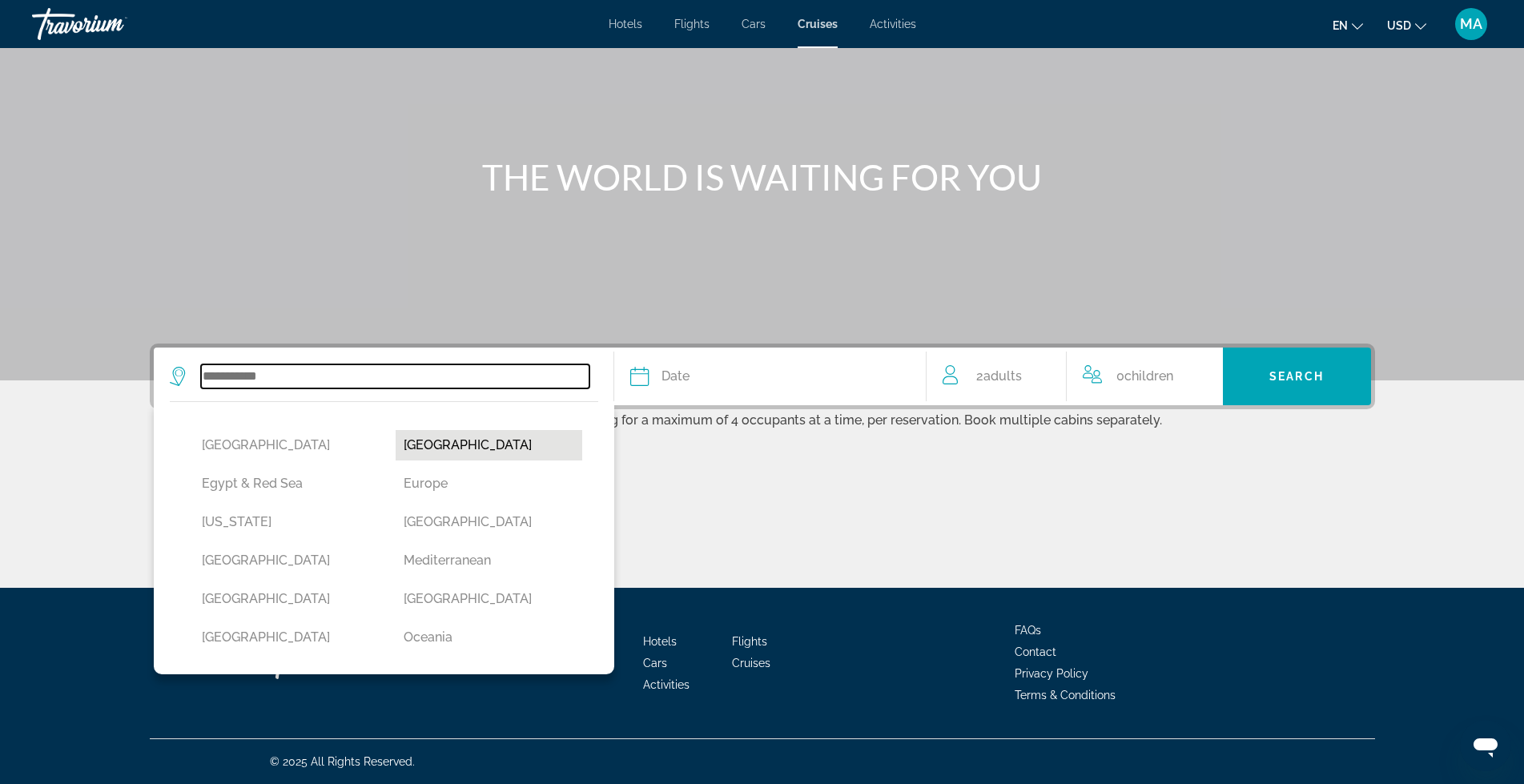
type input "**********"
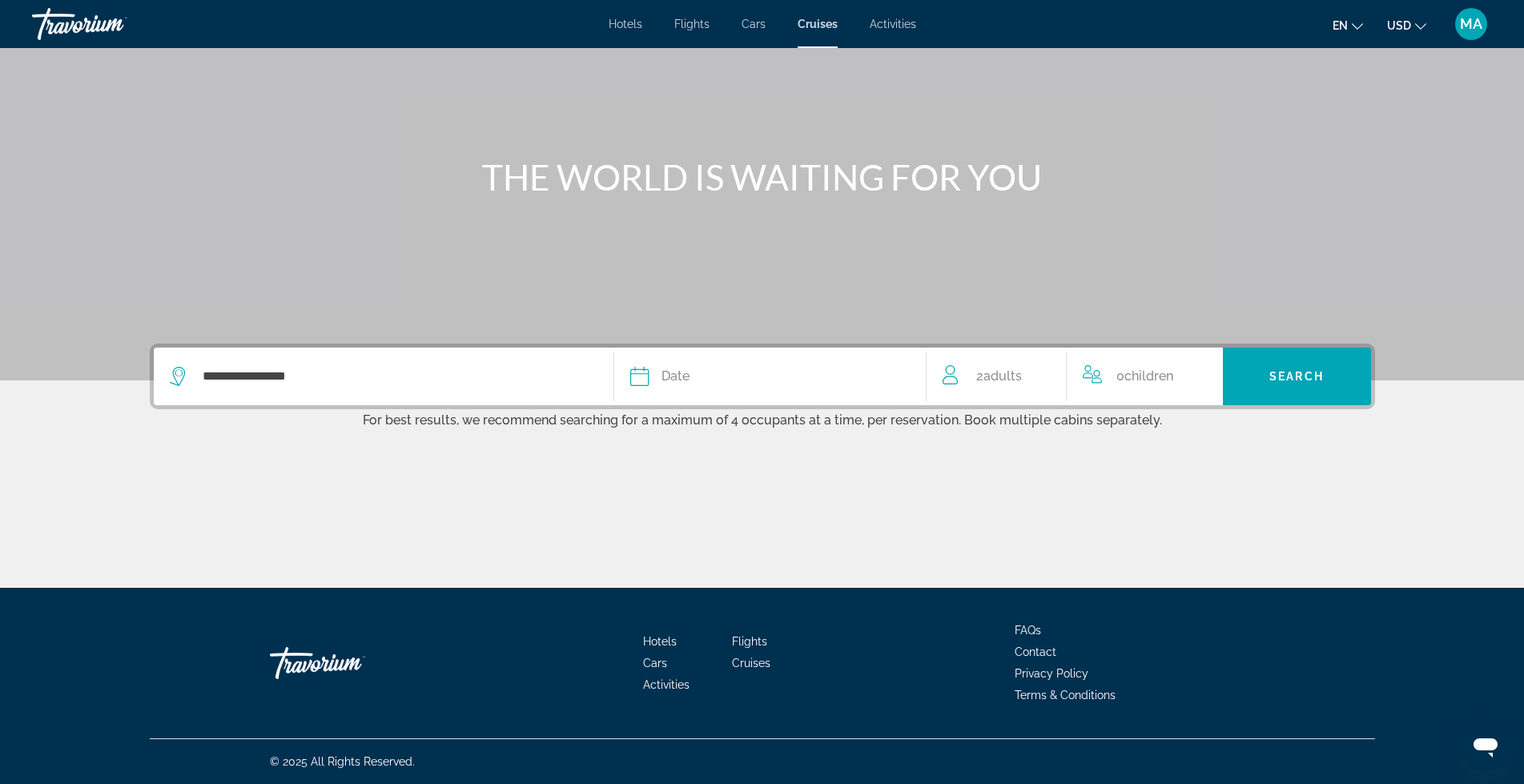
click at [647, 371] on icon "Search widget" at bounding box center [639, 375] width 19 height 19
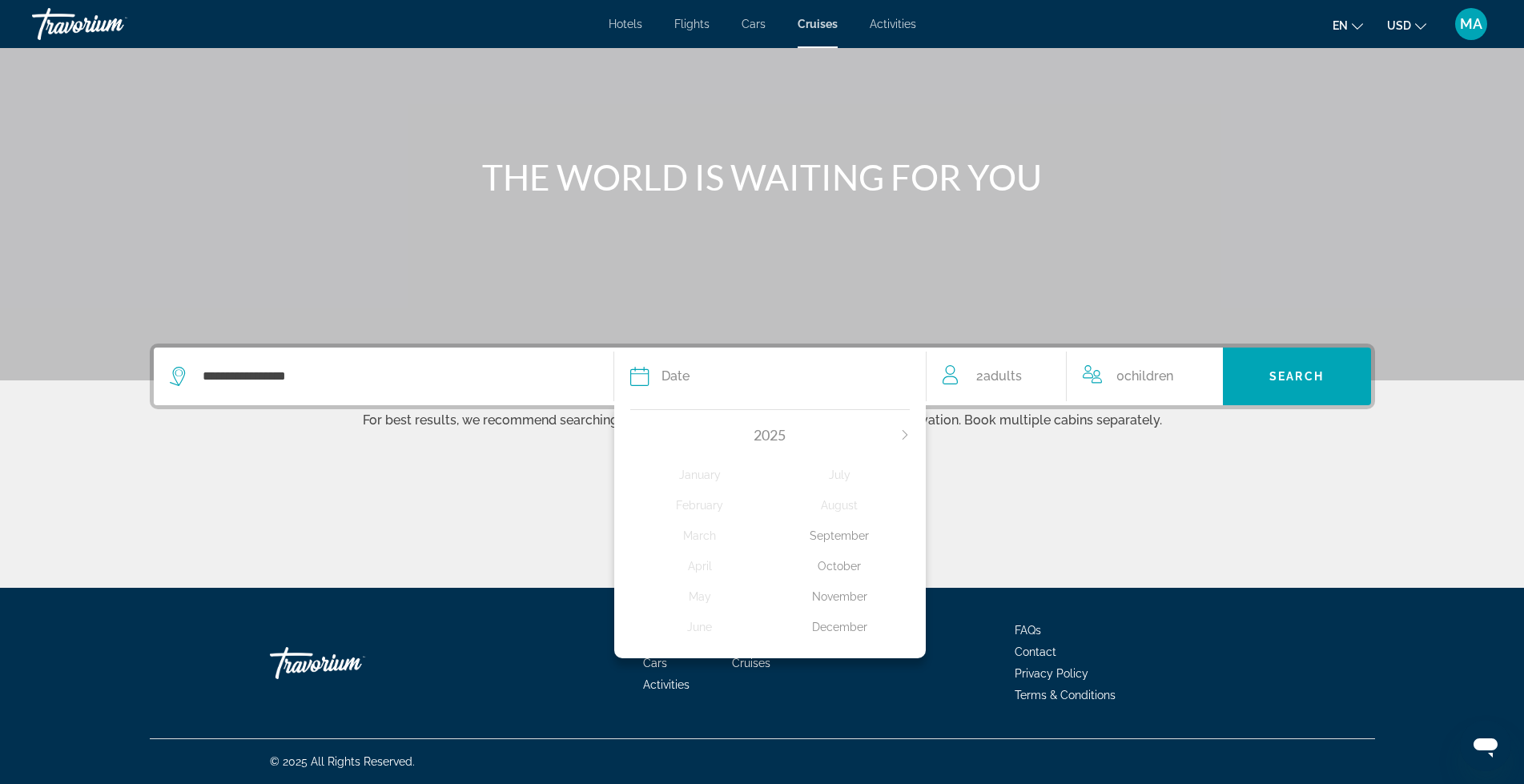
click at [854, 620] on div "December" at bounding box center [840, 626] width 140 height 29
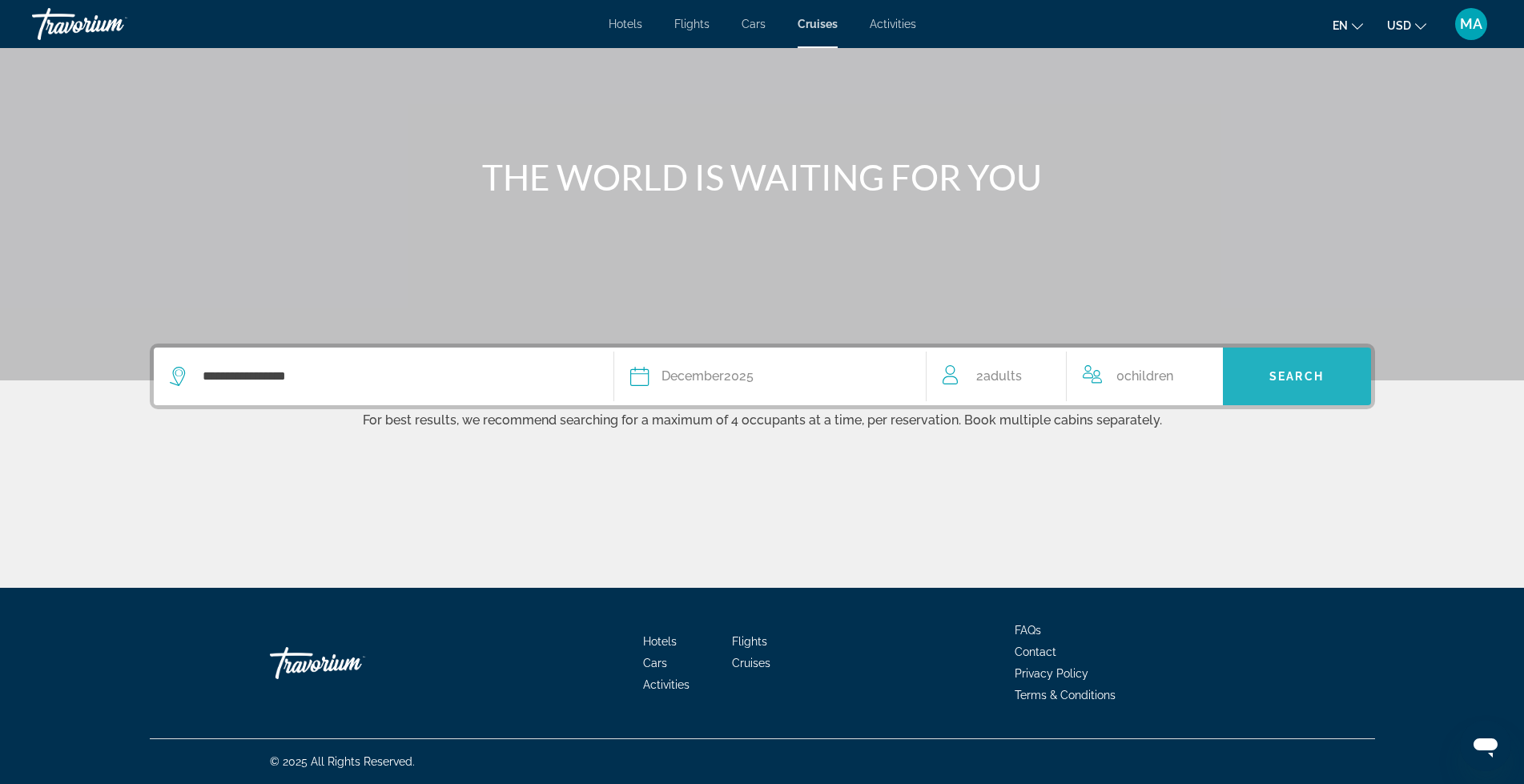
click at [1289, 367] on span "Search widget" at bounding box center [1296, 376] width 149 height 39
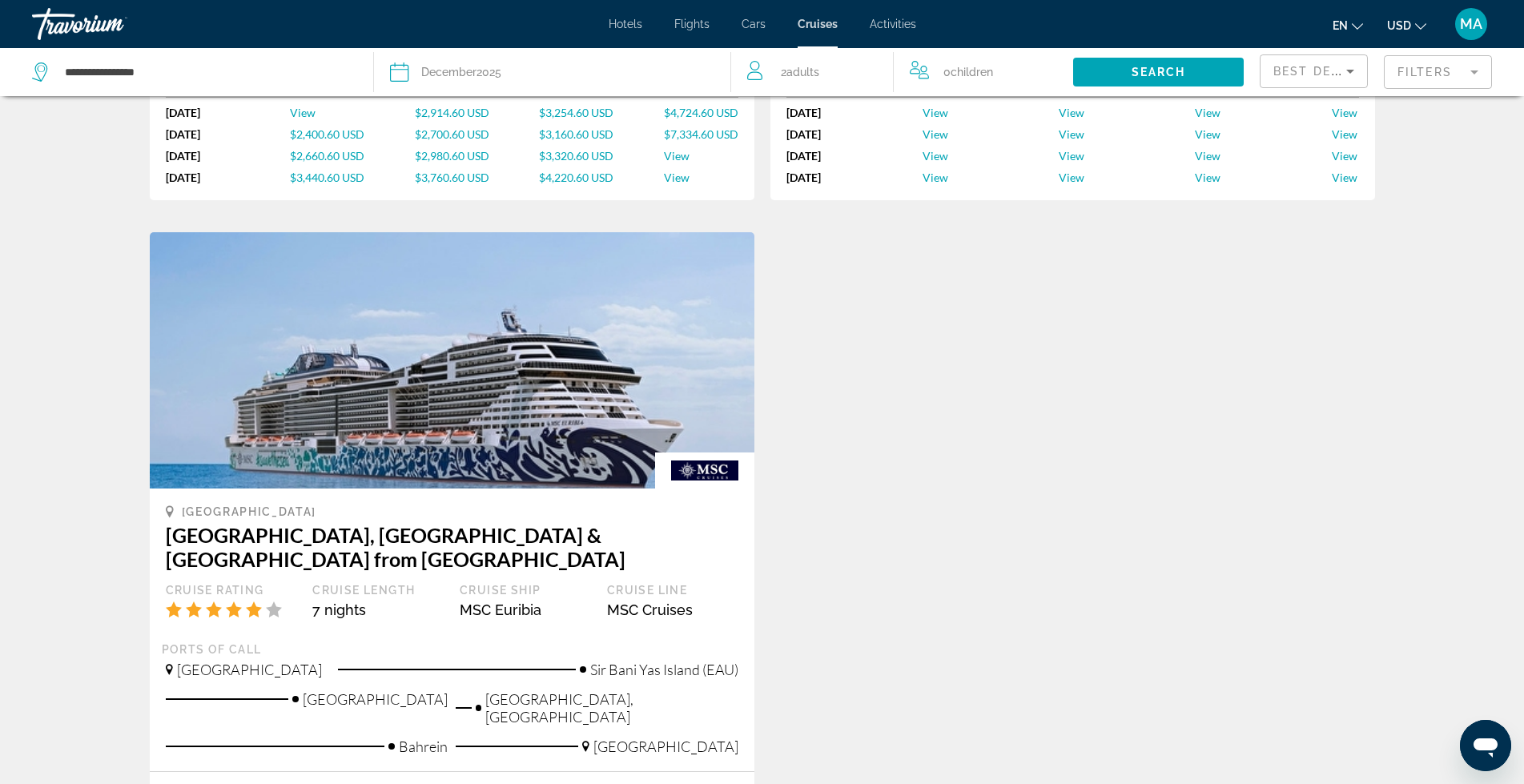
scroll to position [670, 0]
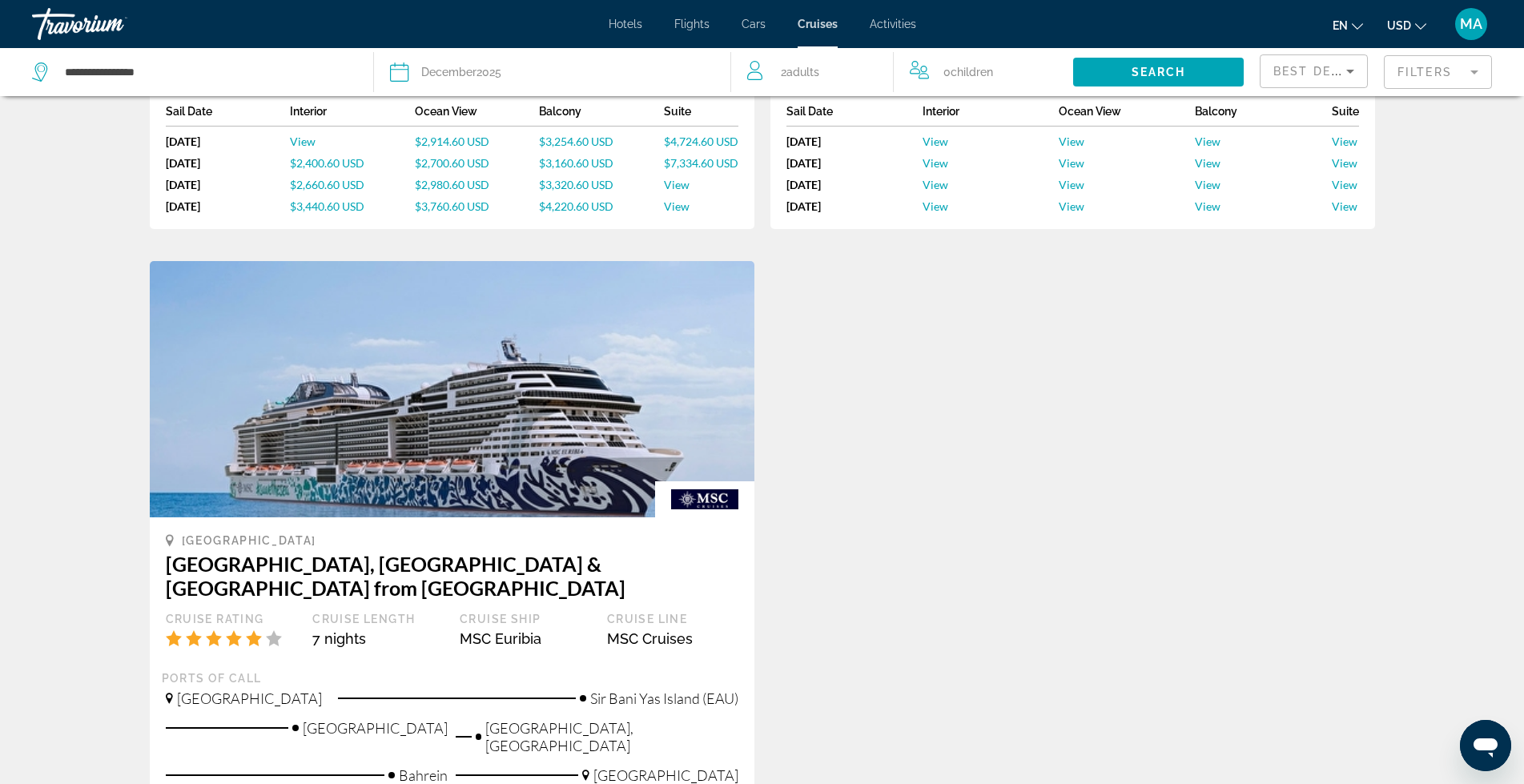
click at [904, 403] on div "[GEOGRAPHIC_DATA] [GEOGRAPHIC_DATA], [GEOGRAPHIC_DATA] & [GEOGRAPHIC_DATA] from…" at bounding box center [762, 263] width 1241 height 1524
